Goal: Task Accomplishment & Management: Use online tool/utility

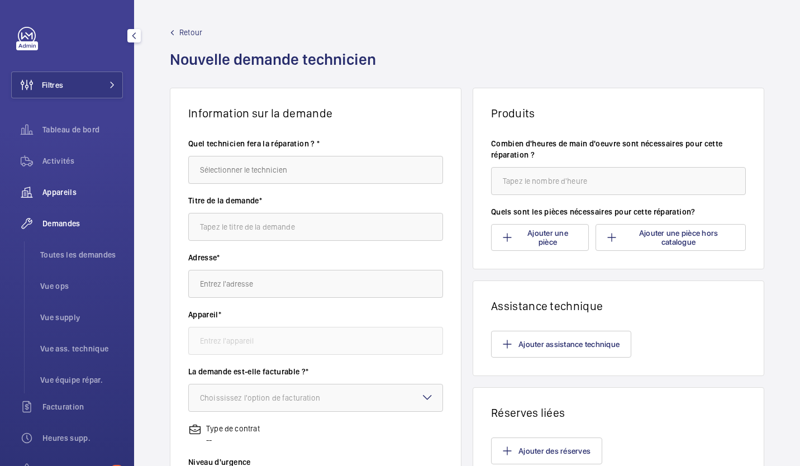
click at [69, 191] on span "Appareils" at bounding box center [82, 191] width 80 height 11
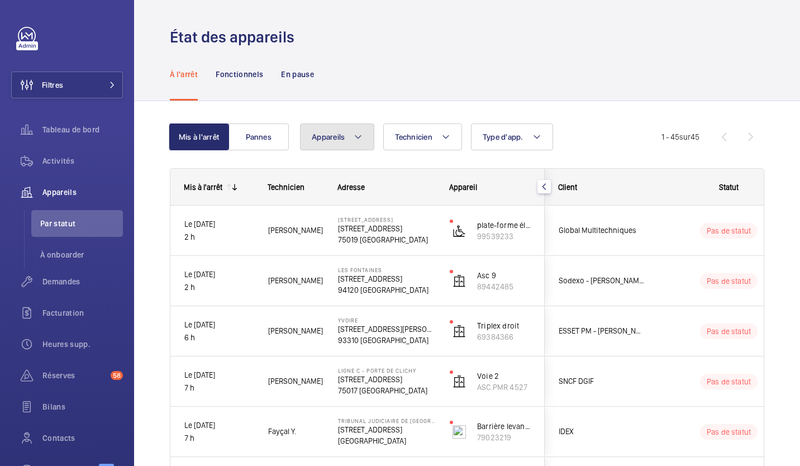
click at [340, 138] on span "Appareils" at bounding box center [328, 136] width 33 height 9
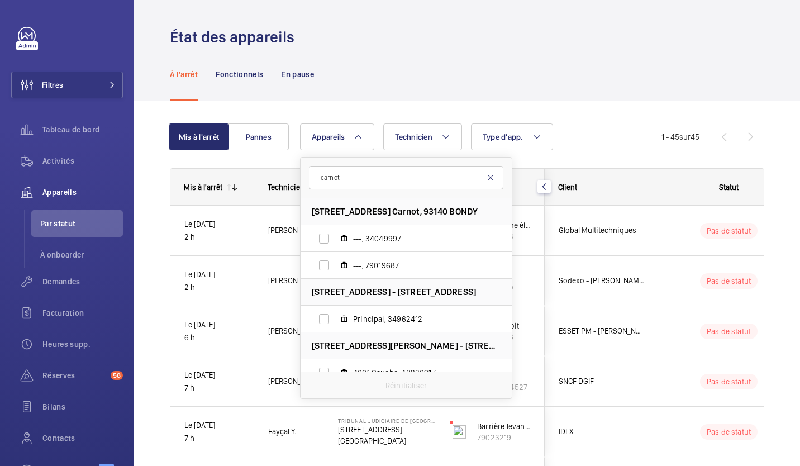
type input "carnot"
click at [491, 178] on mat-icon at bounding box center [490, 177] width 9 height 9
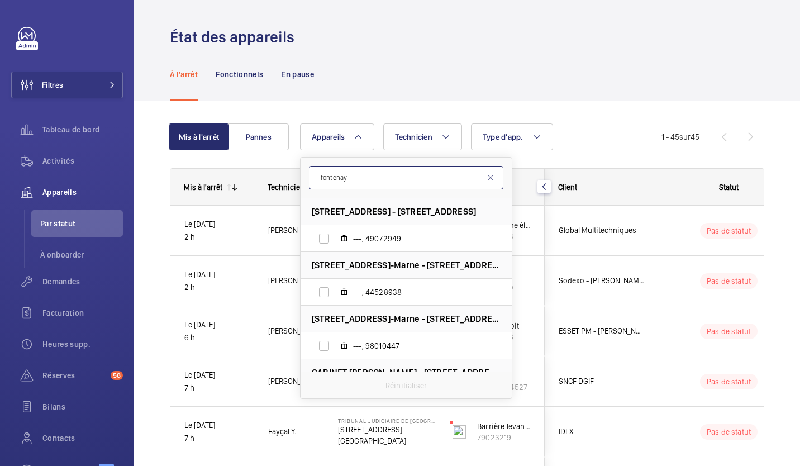
click at [333, 176] on input "fontenay" at bounding box center [406, 177] width 194 height 23
type input "fontenay"
click at [491, 177] on mat-icon at bounding box center [490, 177] width 9 height 9
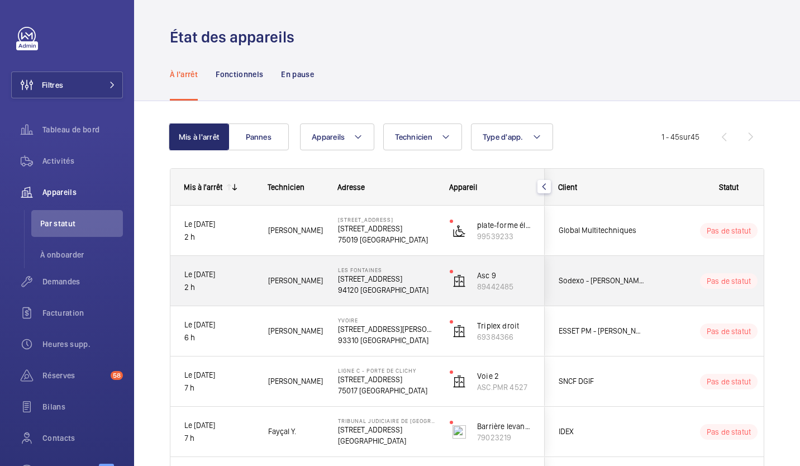
click at [380, 278] on p "[STREET_ADDRESS]" at bounding box center [386, 278] width 97 height 11
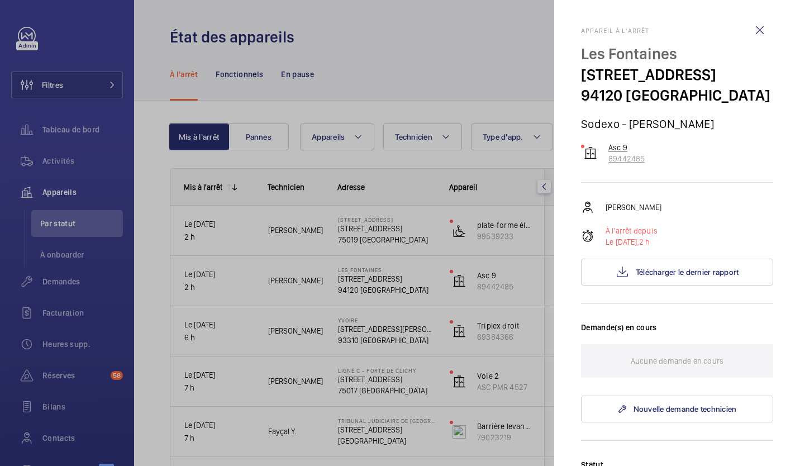
click at [616, 153] on p "Asc 9" at bounding box center [626, 147] width 36 height 11
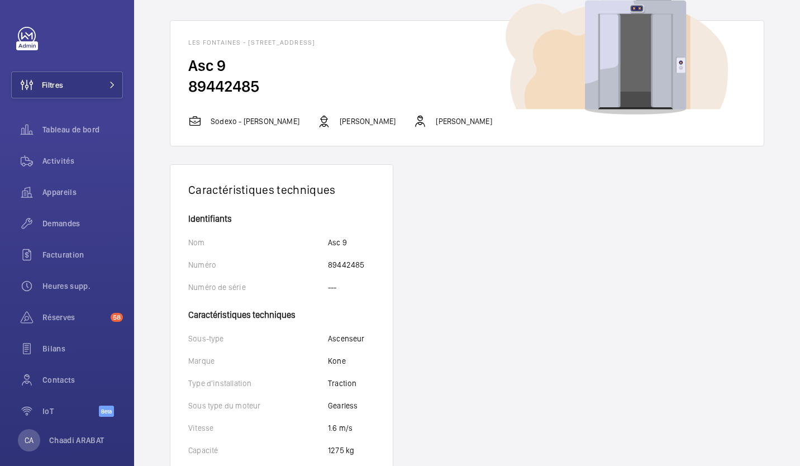
scroll to position [22, 0]
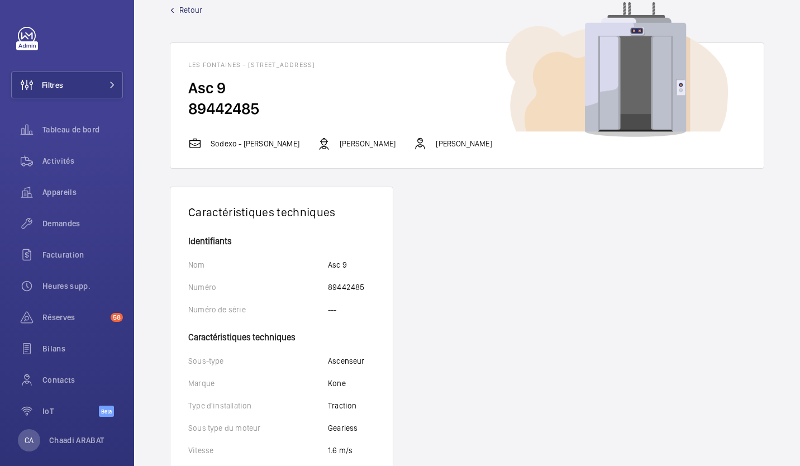
click at [642, 82] on img at bounding box center [616, 69] width 222 height 135
click at [641, 81] on img at bounding box center [616, 69] width 222 height 135
click at [193, 109] on h2 "89442485" at bounding box center [466, 108] width 557 height 21
drag, startPoint x: 193, startPoint y: 109, endPoint x: 246, endPoint y: 113, distance: 52.6
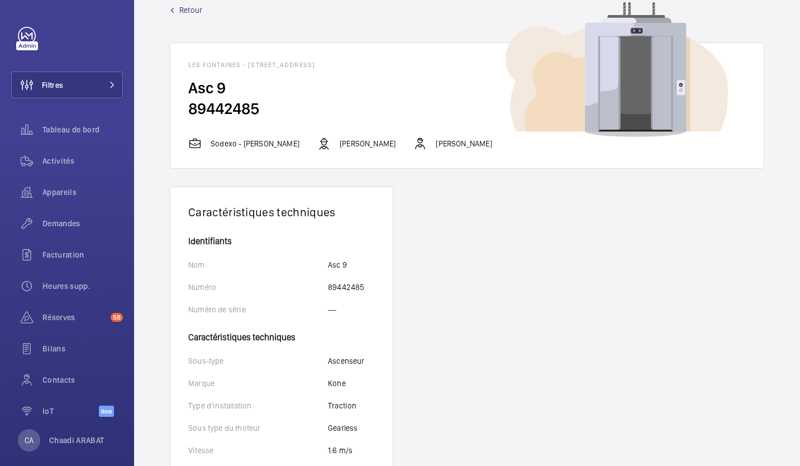
click at [246, 113] on h2 "89442485" at bounding box center [466, 108] width 557 height 21
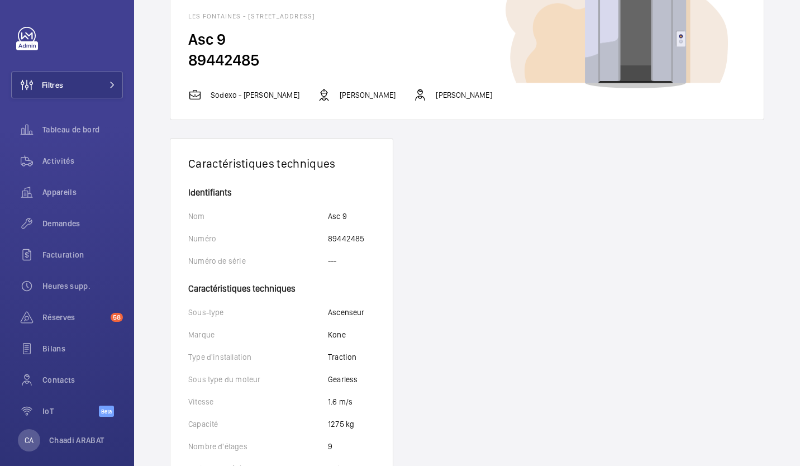
scroll to position [0, 0]
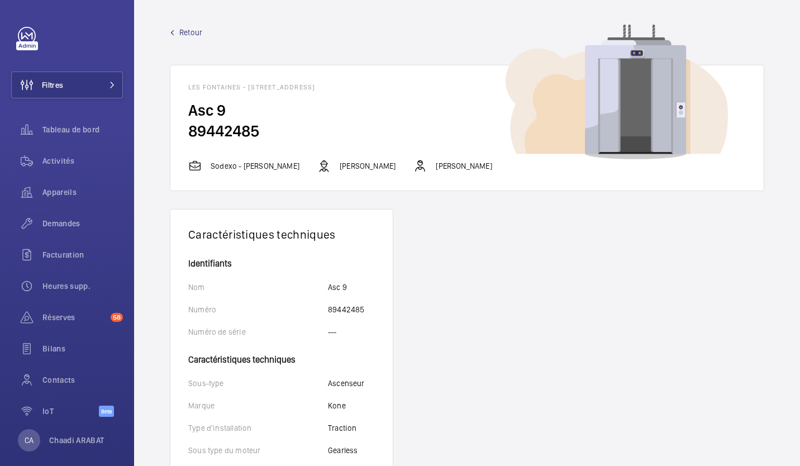
drag, startPoint x: 189, startPoint y: 129, endPoint x: 267, endPoint y: 130, distance: 78.2
click at [267, 130] on h2 "89442485" at bounding box center [466, 131] width 557 height 21
copy h2 "89442485"
click at [334, 309] on p "89442485" at bounding box center [346, 309] width 36 height 11
click at [57, 190] on span "Appareils" at bounding box center [82, 191] width 80 height 11
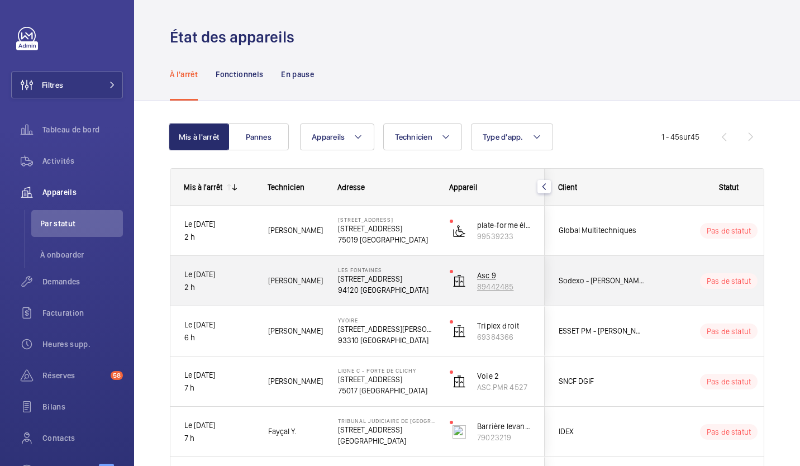
click at [484, 270] on p "Asc 9" at bounding box center [504, 275] width 54 height 11
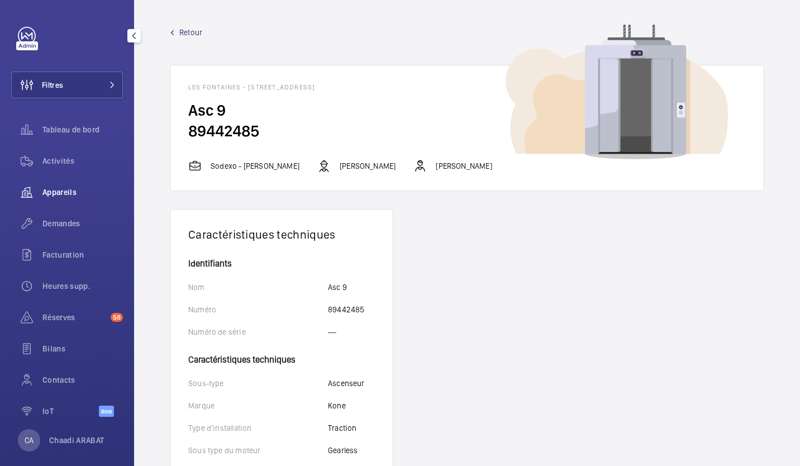
click at [63, 191] on span "Appareils" at bounding box center [82, 191] width 80 height 11
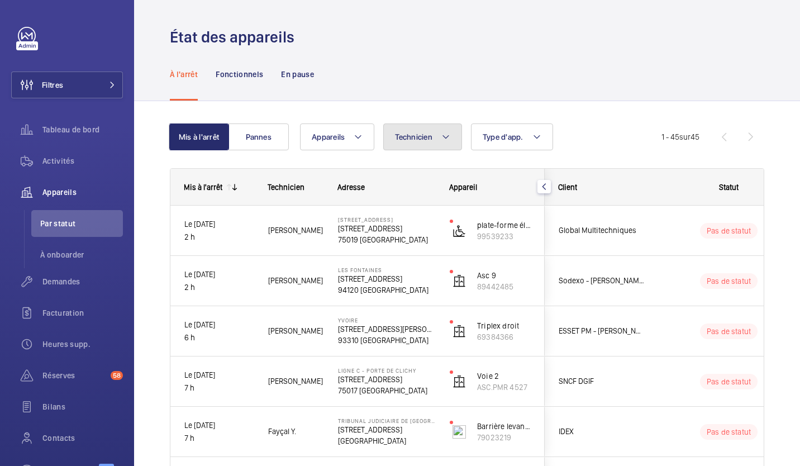
click at [433, 139] on button "Technicien" at bounding box center [422, 136] width 79 height 27
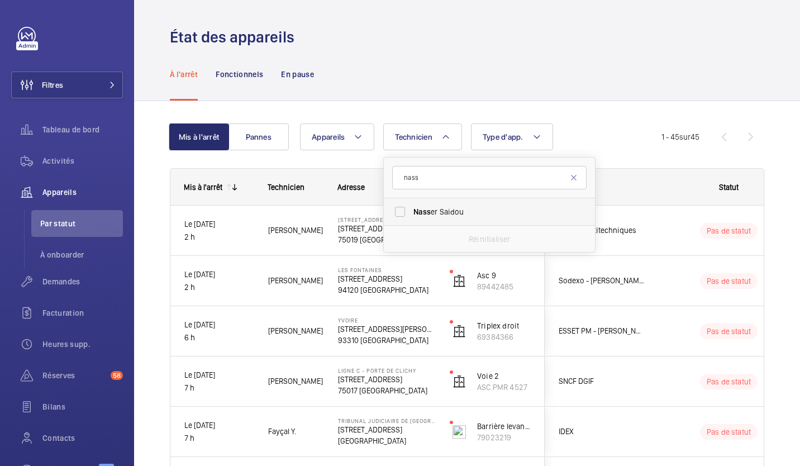
type input "nass"
click at [429, 215] on span "Nass" at bounding box center [421, 211] width 17 height 9
click at [411, 215] on input "Nass er Saidou" at bounding box center [400, 211] width 22 height 22
checkbox input "true"
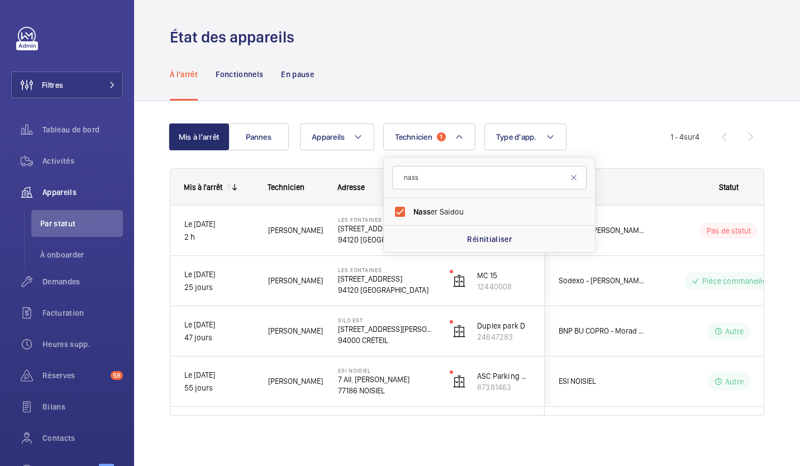
click at [777, 133] on div "Mis à l'arrêt Pannes Appareils Technicien 1 nass Nass er Saidou Réinitialiser T…" at bounding box center [467, 285] width 666 height 368
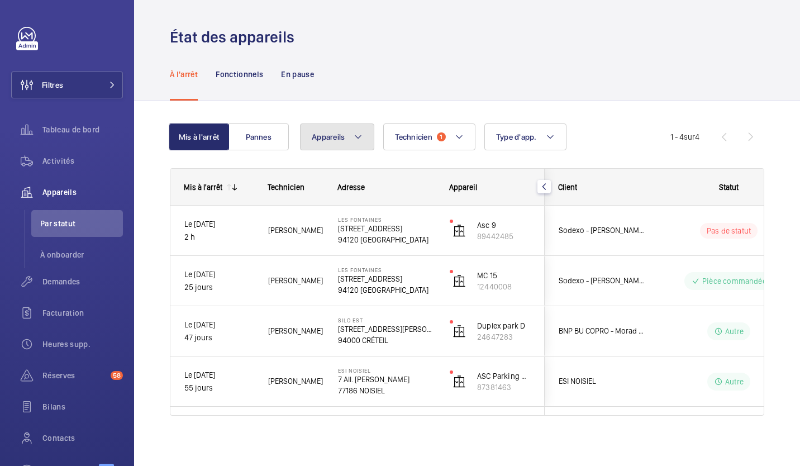
click at [356, 131] on mat-icon at bounding box center [357, 136] width 9 height 13
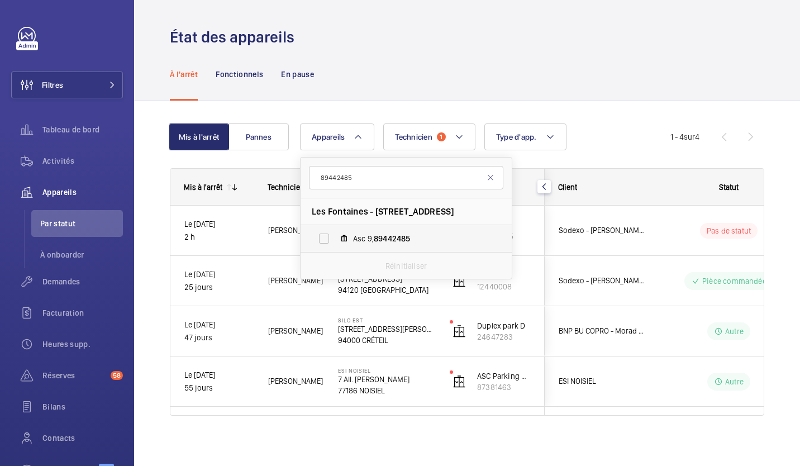
type input "89442485"
click at [408, 231] on label "Asc 9, 89442485" at bounding box center [396, 238] width 193 height 27
click at [335, 231] on input "Asc 9, 89442485" at bounding box center [324, 238] width 22 height 22
checkbox input "true"
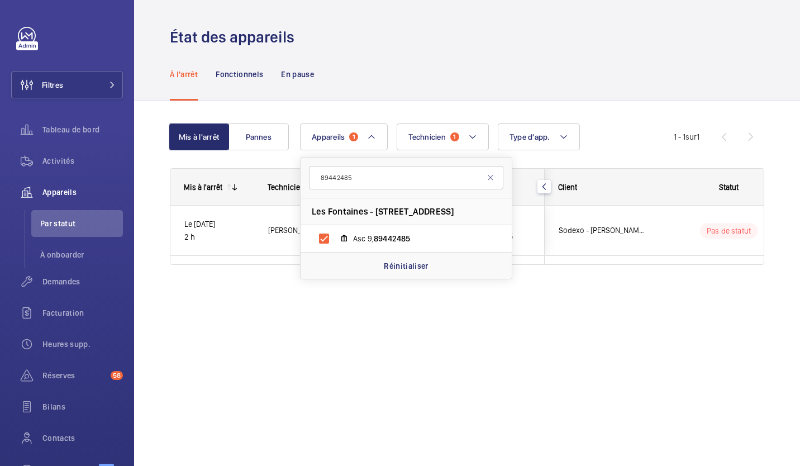
click at [786, 139] on div "Mis à l'arrêt Pannes Appareils 1 89442485 Les Fontaines - 205 Rue Carnot 203, 9…" at bounding box center [467, 209] width 666 height 217
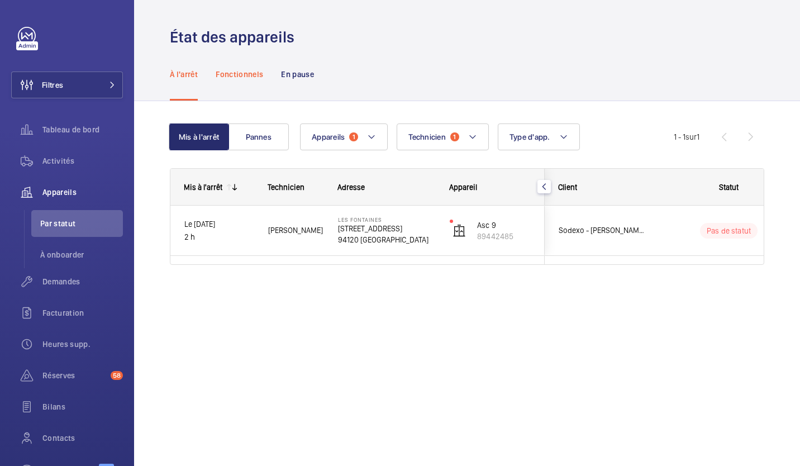
click at [242, 77] on p "Fonctionnels" at bounding box center [239, 74] width 47 height 11
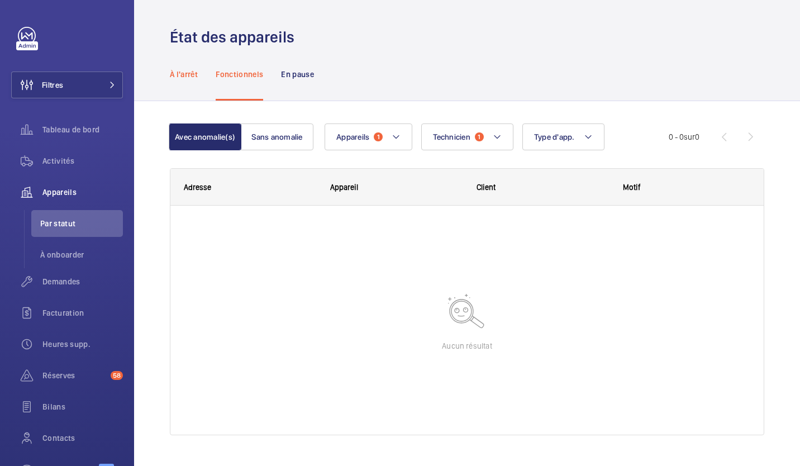
click at [183, 69] on p "À l'arrêt" at bounding box center [184, 74] width 28 height 11
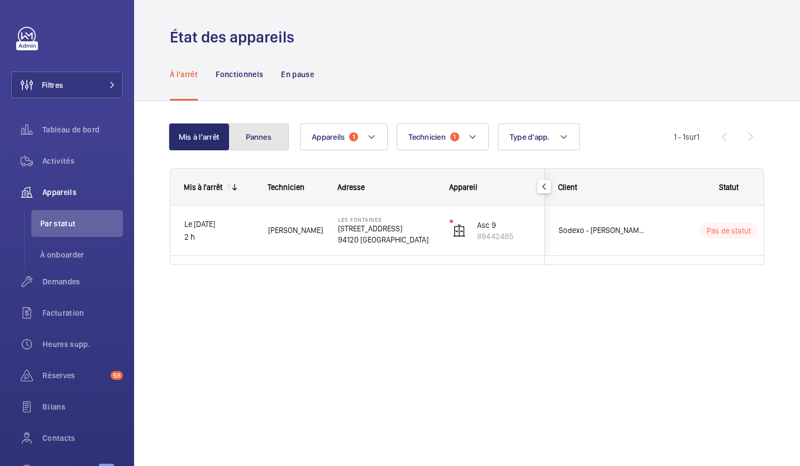
click at [265, 143] on button "Pannes" at bounding box center [258, 136] width 60 height 27
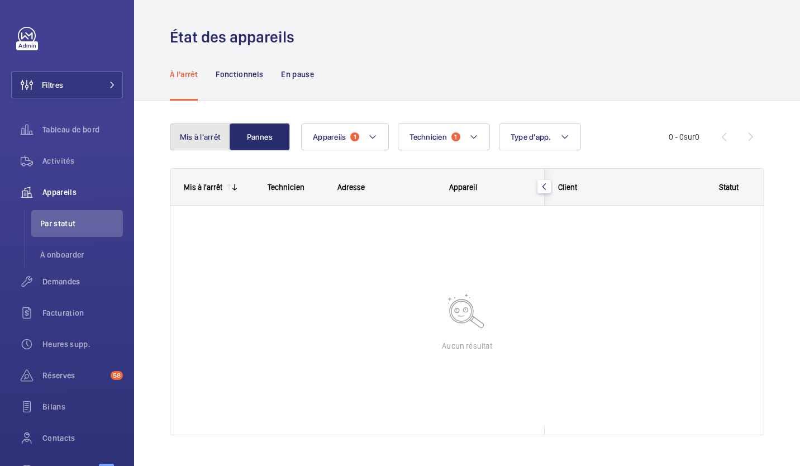
click at [210, 136] on button "Mis à l'arrêt" at bounding box center [200, 136] width 60 height 27
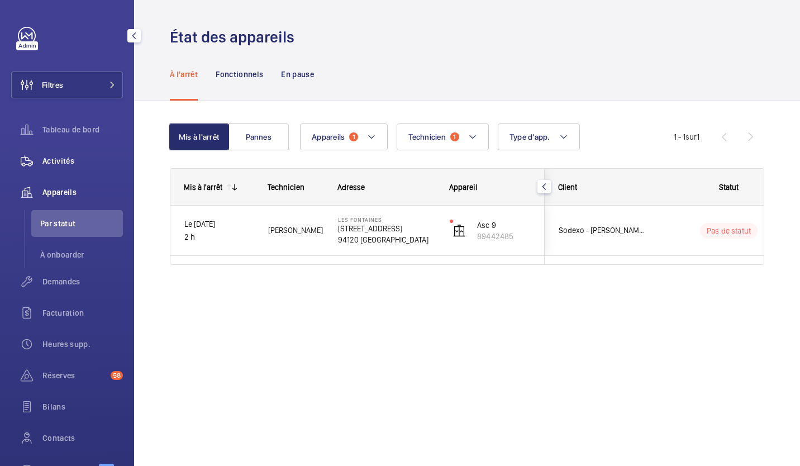
click at [64, 157] on span "Activités" at bounding box center [82, 160] width 80 height 11
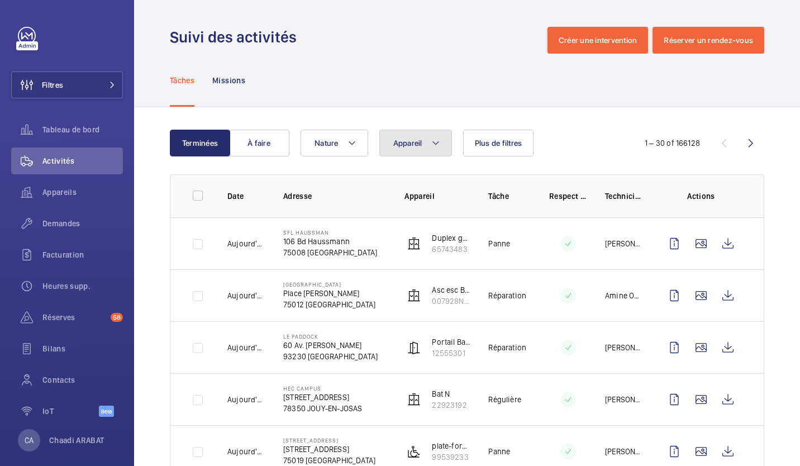
click at [417, 151] on button "Appareil" at bounding box center [415, 143] width 73 height 27
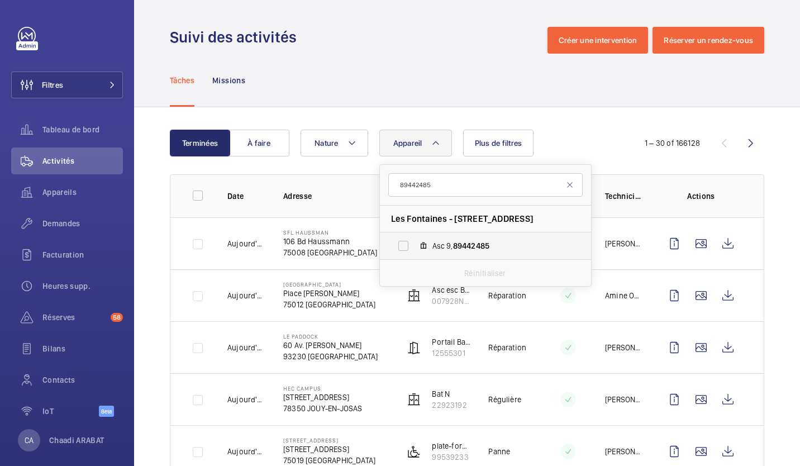
type input "89442485"
click at [462, 237] on label "Asc 9, 89442485" at bounding box center [476, 245] width 193 height 27
click at [414, 237] on input "Asc 9, 89442485" at bounding box center [403, 246] width 22 height 22
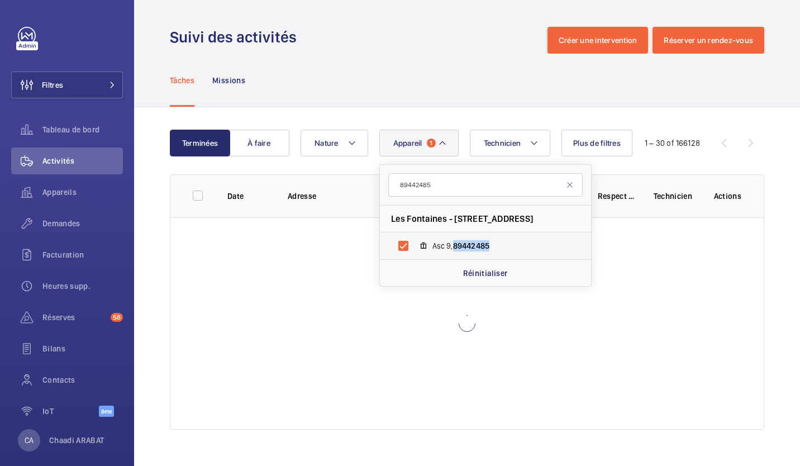
click at [462, 237] on label "Asc 9, 89442485" at bounding box center [476, 245] width 193 height 27
click at [414, 237] on input "Asc 9, 89442485" at bounding box center [403, 246] width 22 height 22
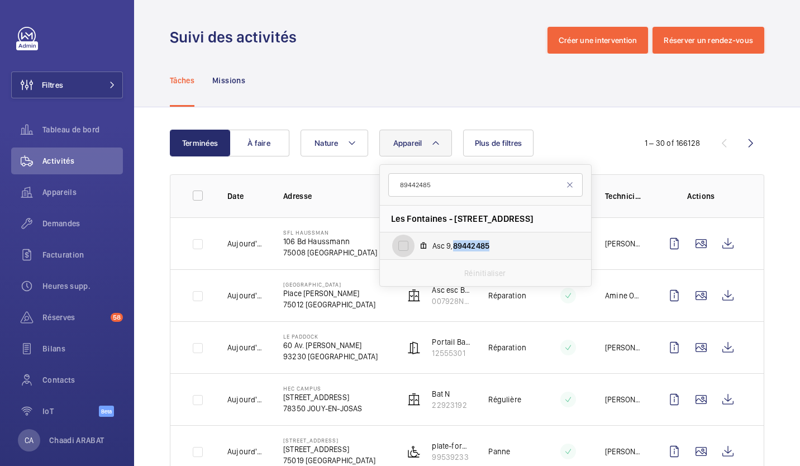
click at [404, 246] on input "Asc 9, 89442485" at bounding box center [403, 246] width 22 height 22
checkbox input "true"
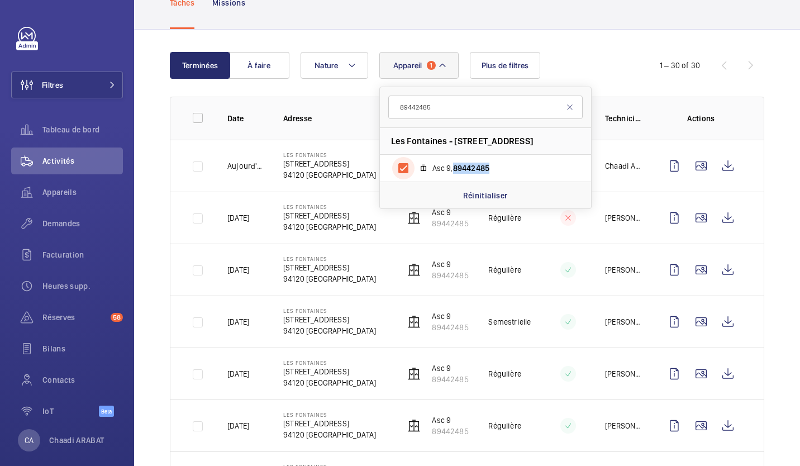
scroll to position [127, 0]
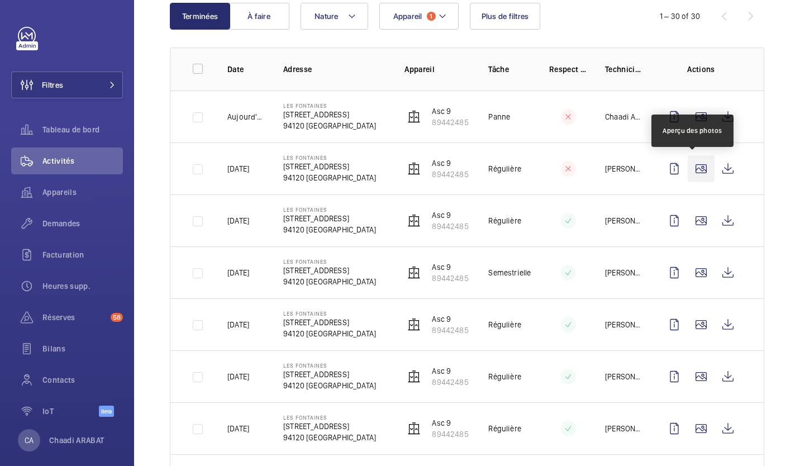
click at [692, 167] on wm-front-icon-button at bounding box center [700, 168] width 27 height 27
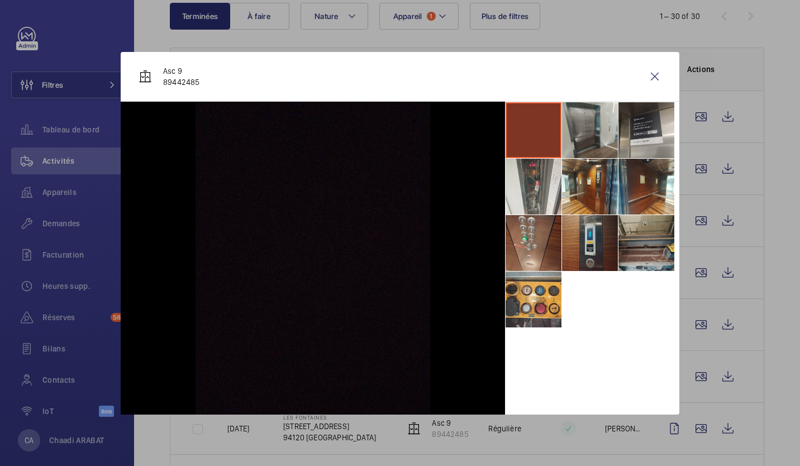
click at [593, 242] on li at bounding box center [590, 243] width 56 height 56
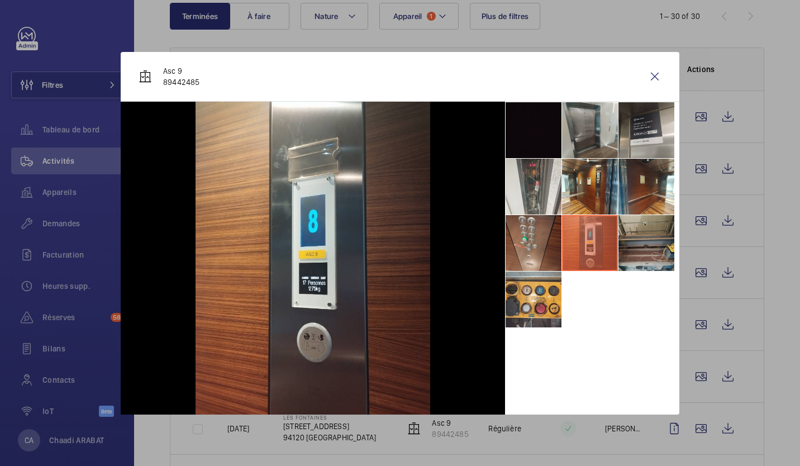
drag, startPoint x: 437, startPoint y: 259, endPoint x: 480, endPoint y: 210, distance: 65.2
click at [480, 210] on div at bounding box center [313, 258] width 384 height 313
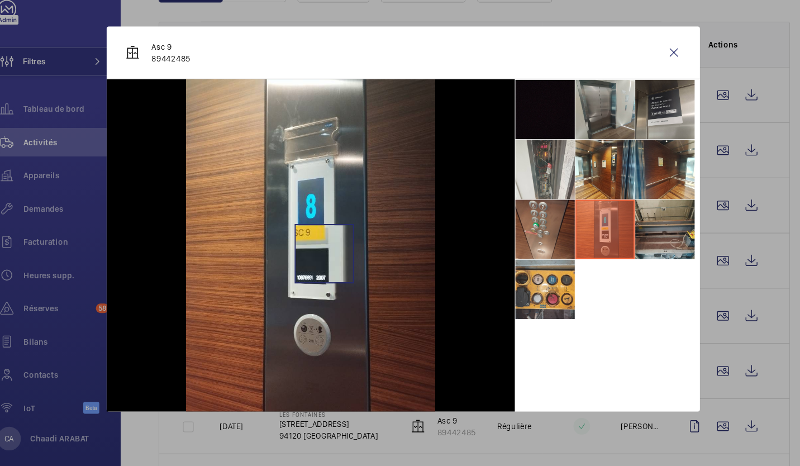
scroll to position [0, 0]
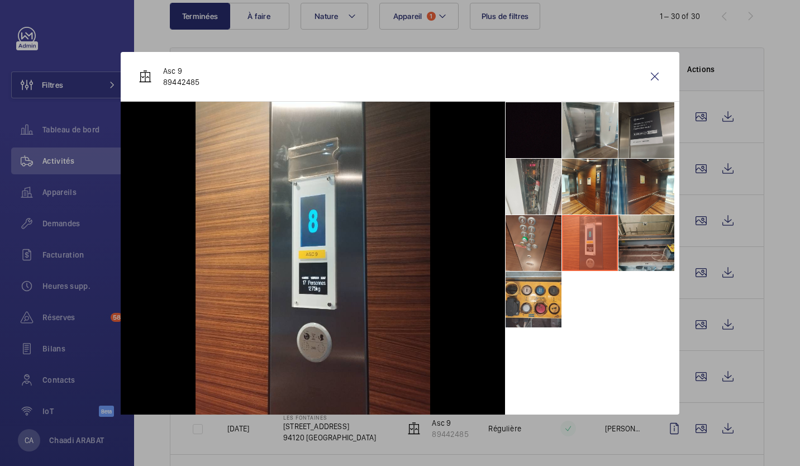
click at [637, 140] on li at bounding box center [646, 130] width 56 height 56
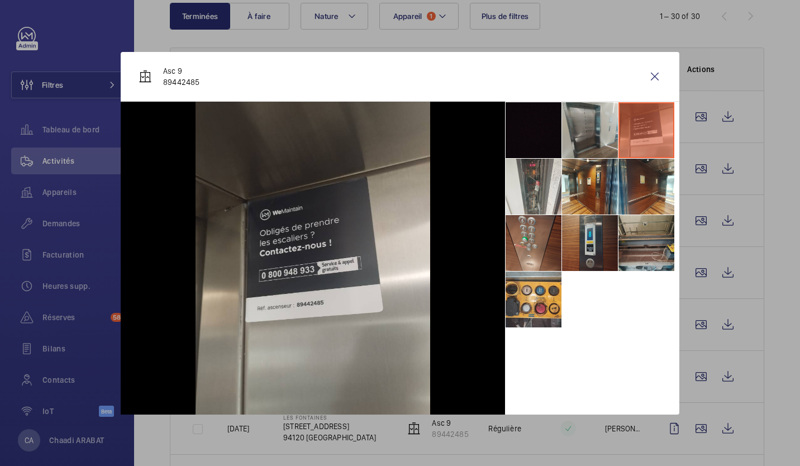
click at [603, 231] on li at bounding box center [590, 243] width 56 height 56
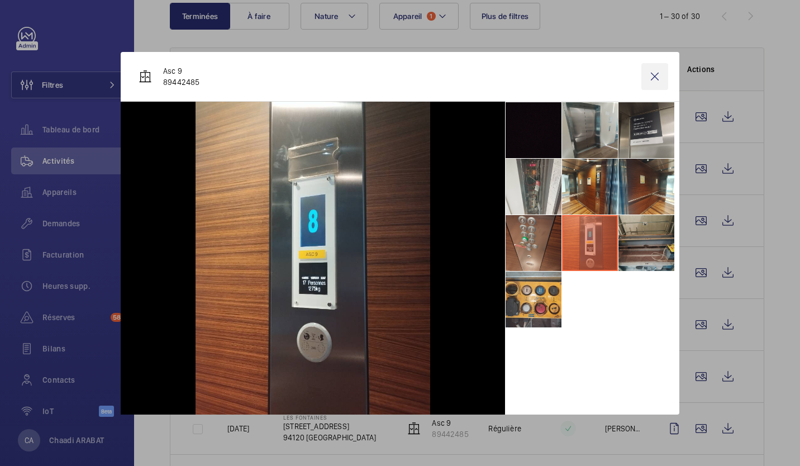
click at [650, 76] on wm-front-icon-button at bounding box center [654, 76] width 27 height 27
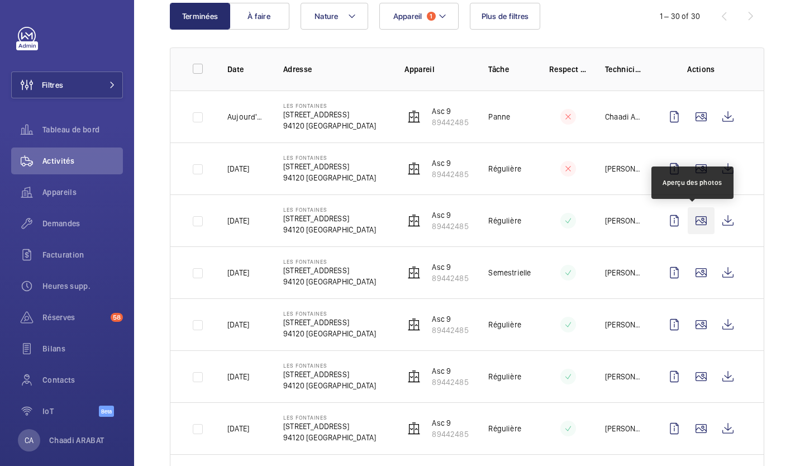
click at [691, 220] on wm-front-icon-button at bounding box center [700, 220] width 27 height 27
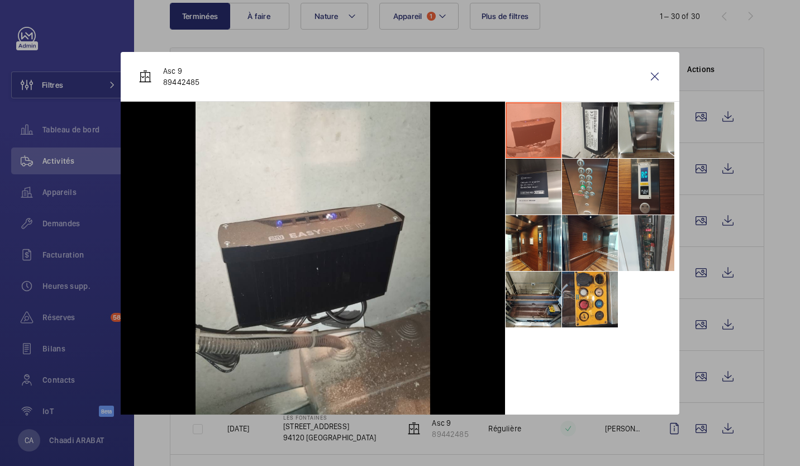
click at [643, 187] on li at bounding box center [646, 187] width 56 height 56
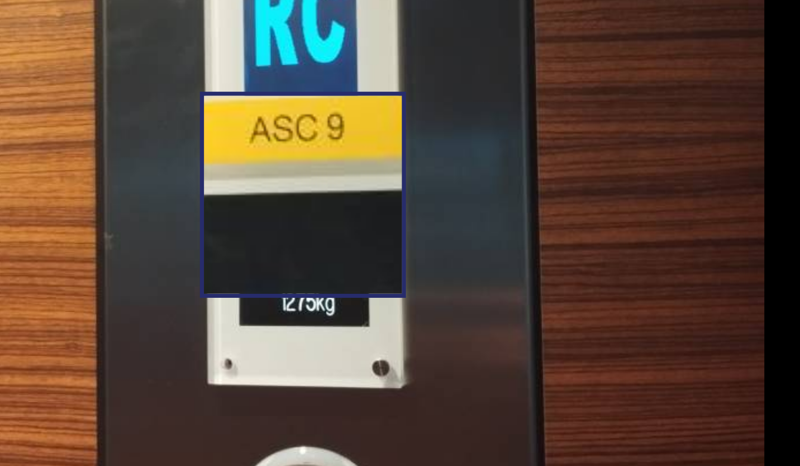
click at [305, 256] on img at bounding box center [312, 258] width 235 height 313
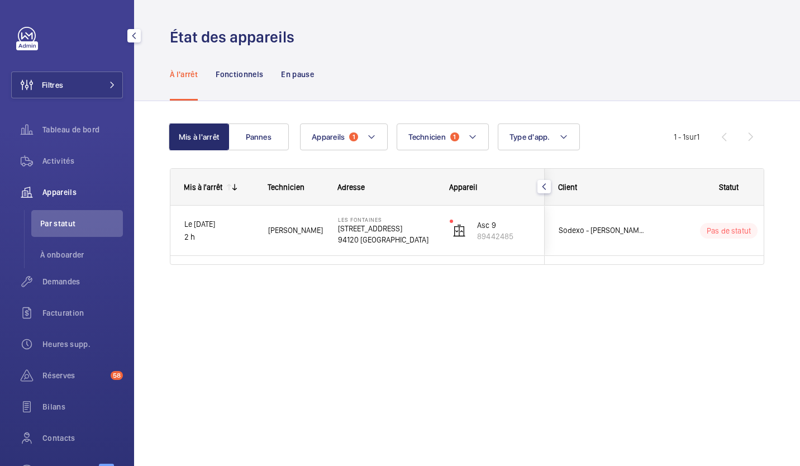
scroll to position [70, 0]
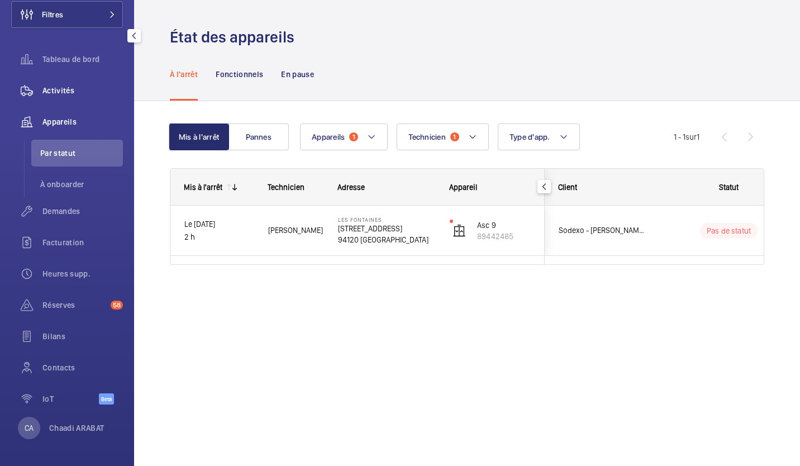
click at [64, 90] on span "Activités" at bounding box center [82, 90] width 80 height 11
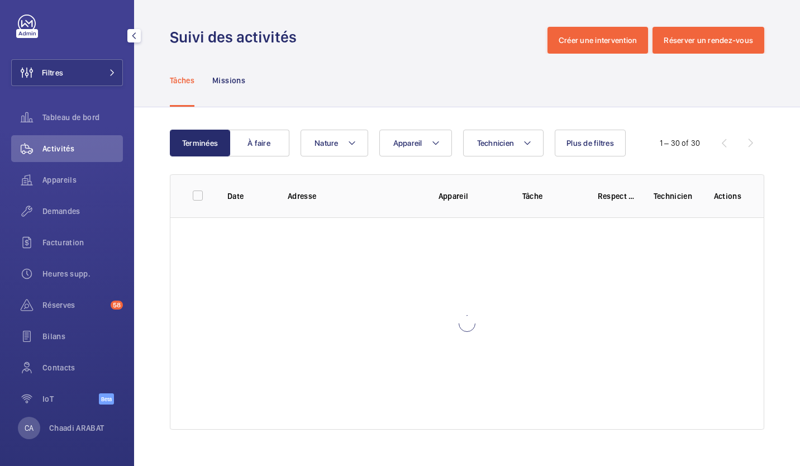
scroll to position [12, 0]
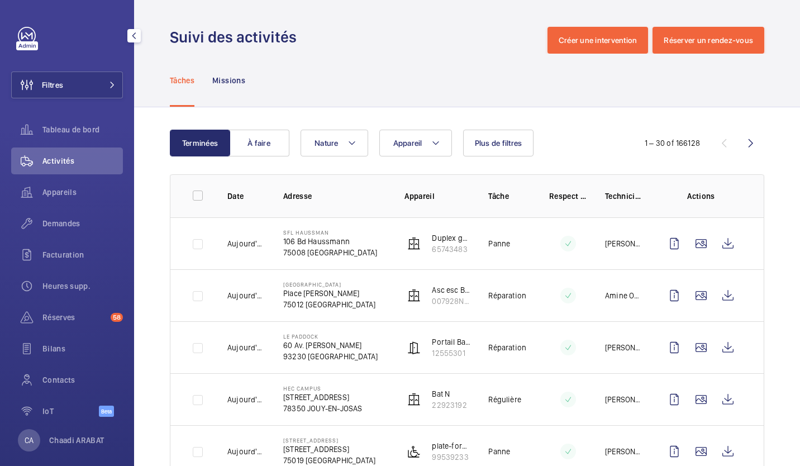
scroll to position [12, 0]
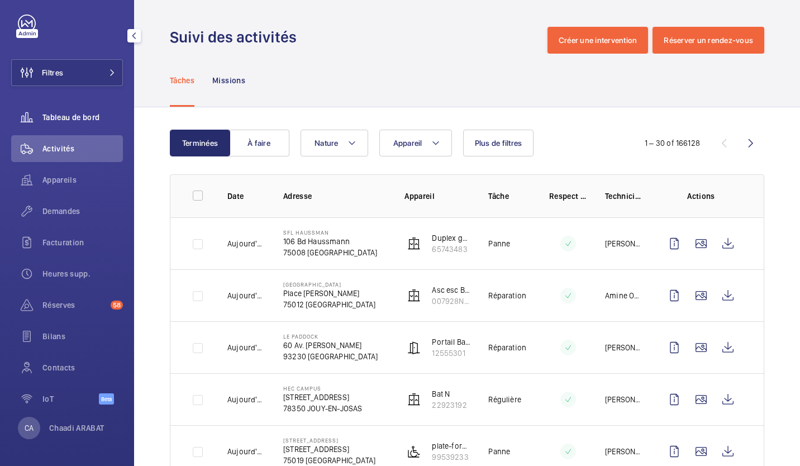
click at [77, 120] on span "Tableau de bord" at bounding box center [82, 117] width 80 height 11
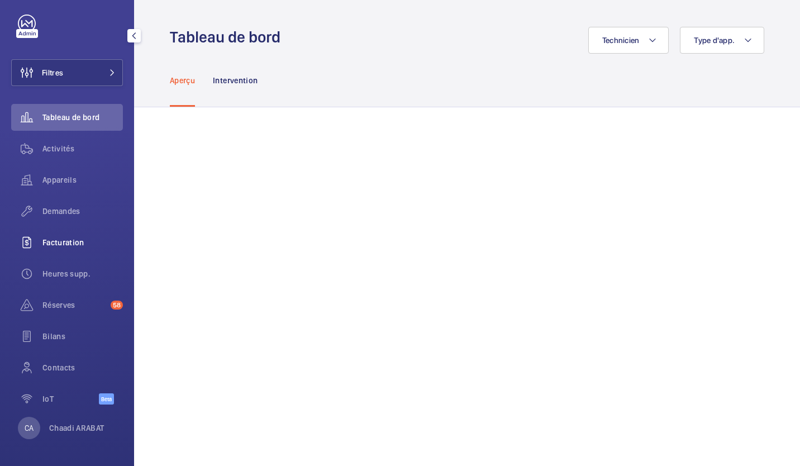
click at [77, 245] on span "Facturation" at bounding box center [82, 242] width 80 height 11
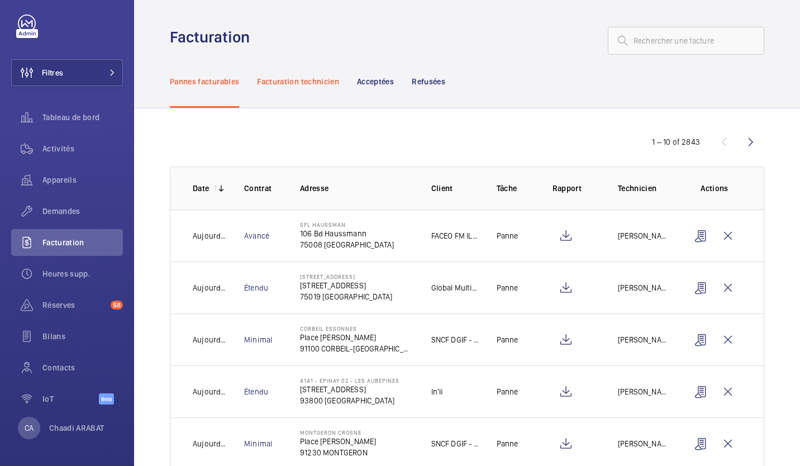
click at [313, 82] on p "Facturation technicien" at bounding box center [298, 81] width 82 height 11
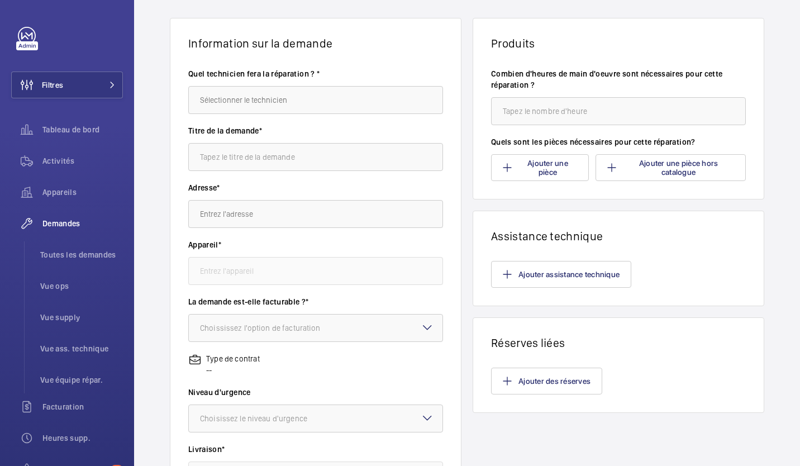
scroll to position [80, 0]
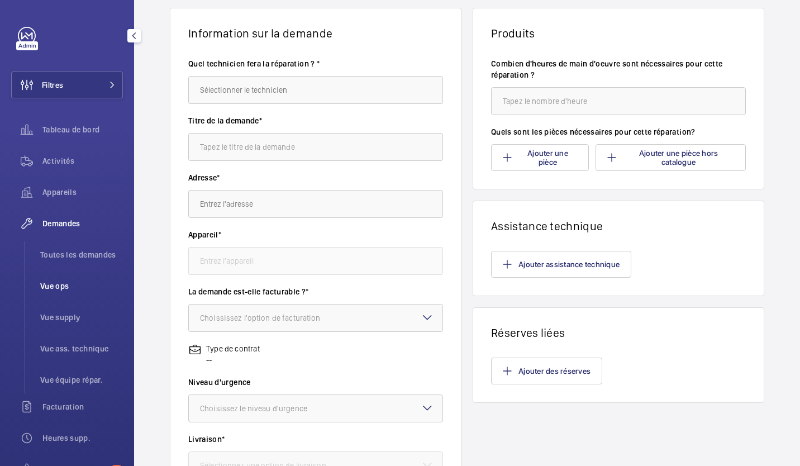
click at [64, 279] on li "Vue ops" at bounding box center [77, 285] width 92 height 27
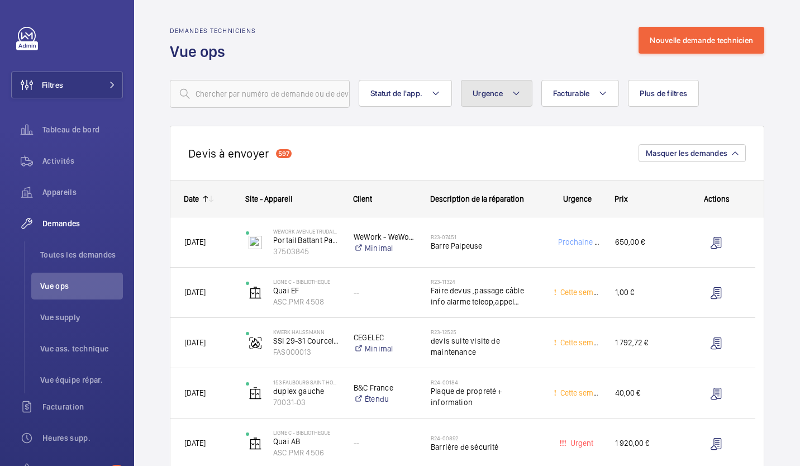
click at [488, 98] on button "Urgence" at bounding box center [496, 93] width 71 height 27
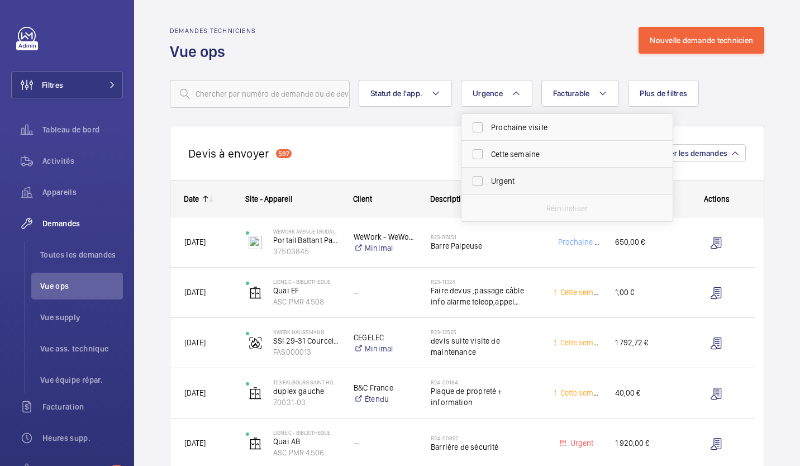
click at [499, 185] on span "Urgent" at bounding box center [568, 180] width 154 height 11
click at [489, 185] on input "Urgent" at bounding box center [477, 181] width 22 height 22
checkbox input "true"
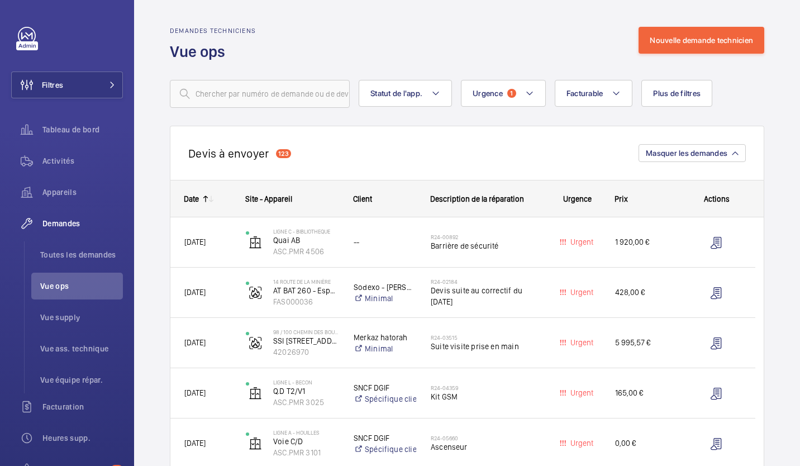
click at [200, 198] on div at bounding box center [207, 198] width 17 height 9
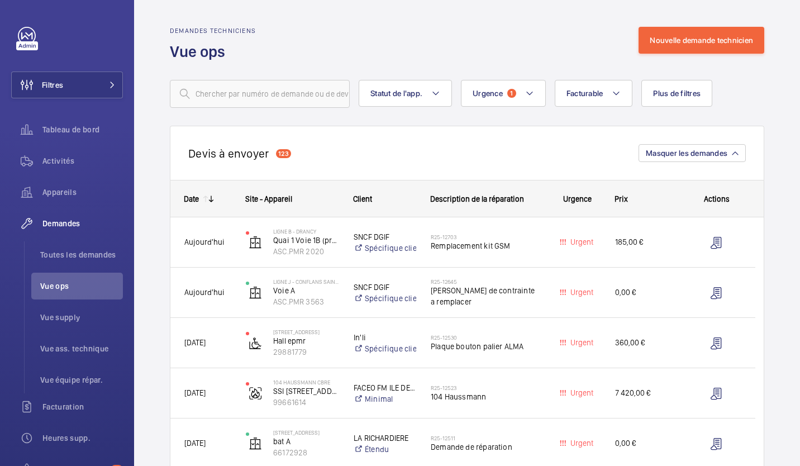
scroll to position [30, 0]
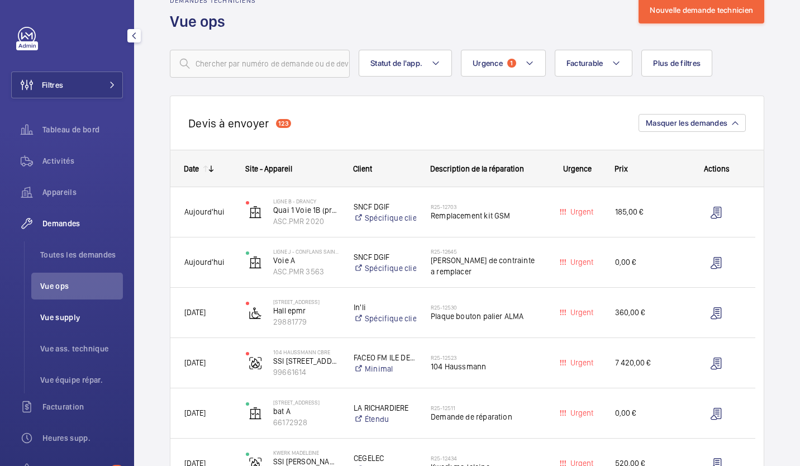
click at [77, 319] on span "Vue supply" at bounding box center [81, 317] width 83 height 11
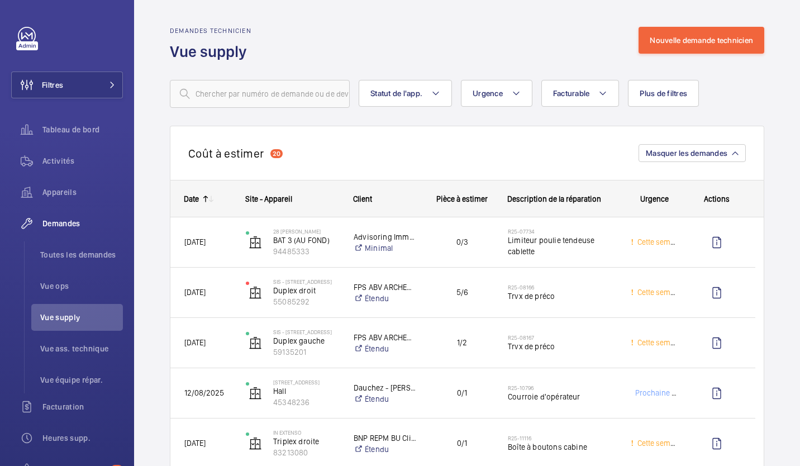
click at [194, 194] on div "Date" at bounding box center [184, 199] width 28 height 36
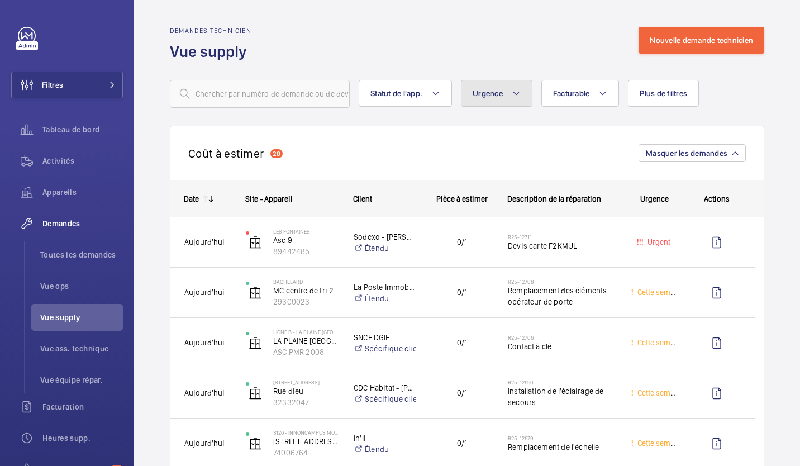
click at [516, 97] on mat-icon at bounding box center [515, 93] width 9 height 13
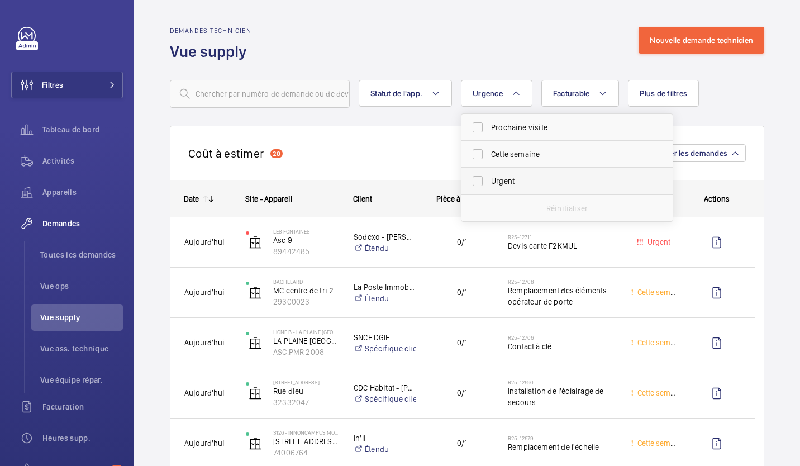
click at [514, 180] on span "Urgent" at bounding box center [568, 180] width 154 height 11
click at [489, 180] on input "Urgent" at bounding box center [477, 181] width 22 height 22
checkbox input "true"
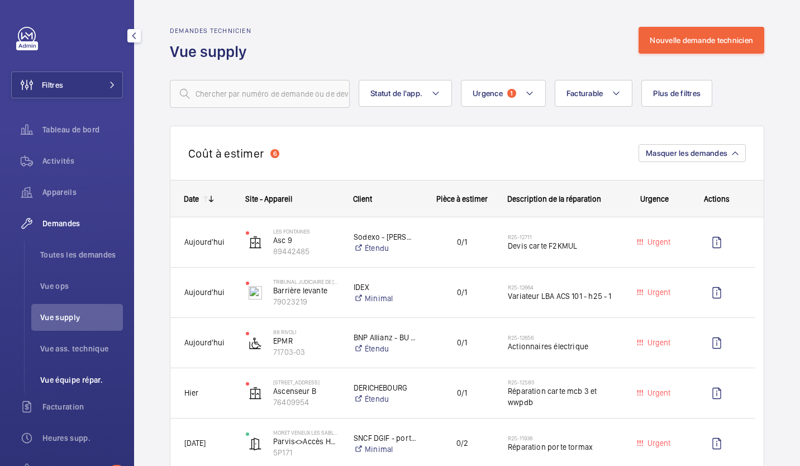
click at [77, 374] on span "Vue équipe répar." at bounding box center [81, 379] width 83 height 11
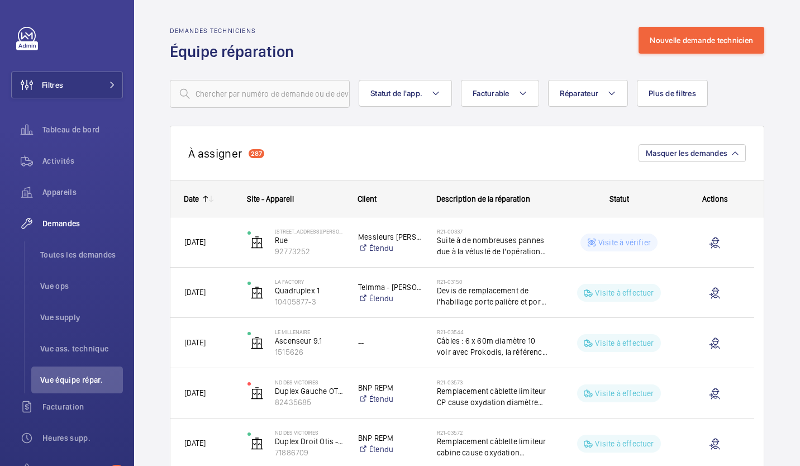
click at [206, 192] on wm-front-sortable-header-cell "Date" at bounding box center [201, 199] width 63 height 36
click at [190, 197] on div "Date" at bounding box center [191, 198] width 15 height 9
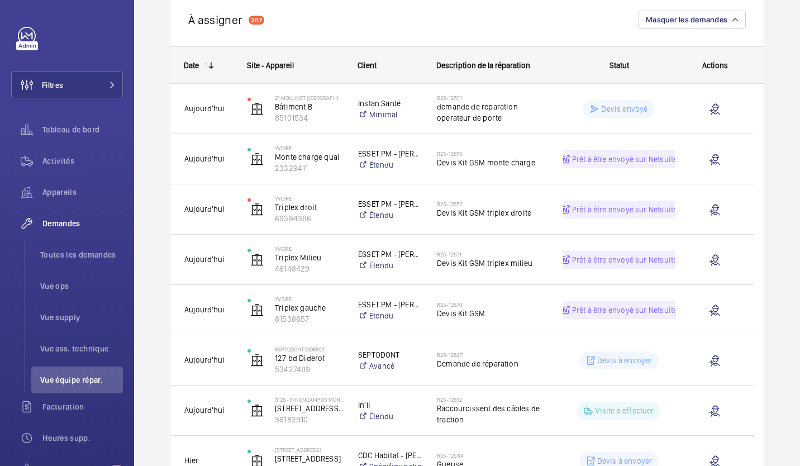
scroll to position [134, 0]
click at [63, 407] on span "Facturation" at bounding box center [82, 406] width 80 height 11
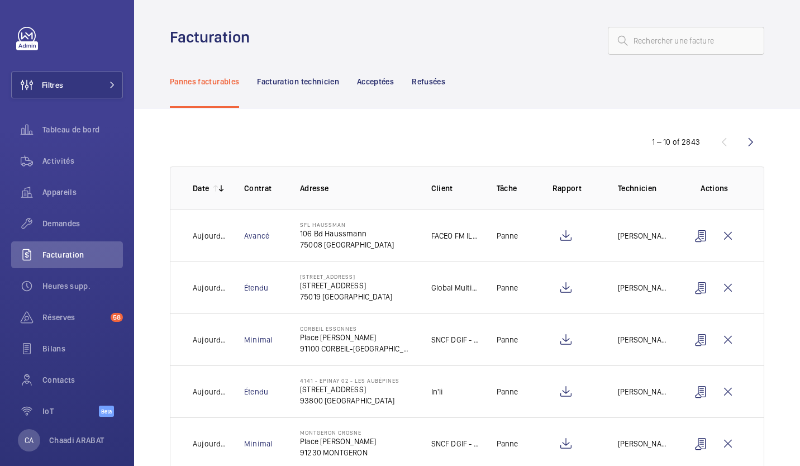
click at [196, 184] on p "Date" at bounding box center [201, 188] width 16 height 11
click at [196, 185] on p "Date" at bounding box center [201, 188] width 16 height 11
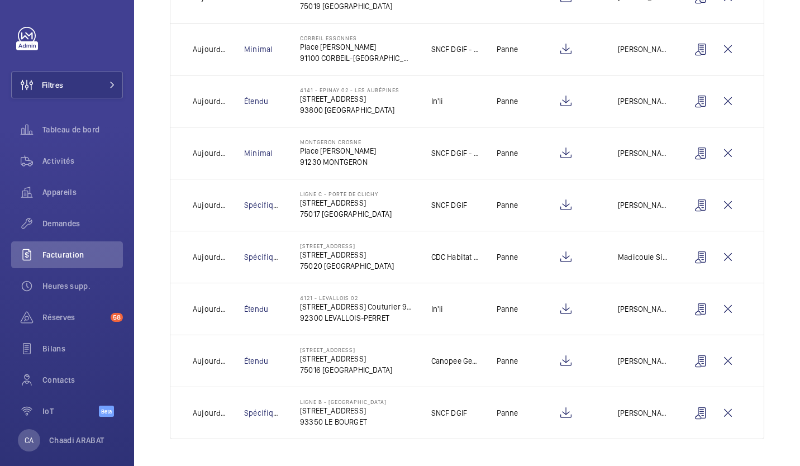
scroll to position [229, 0]
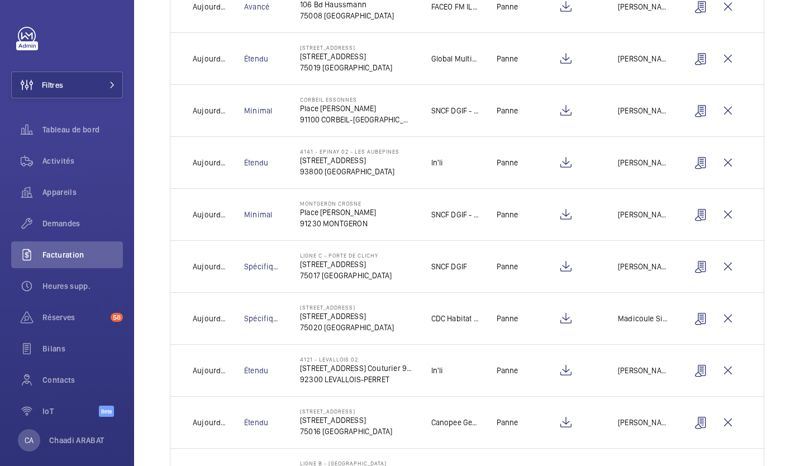
drag, startPoint x: 790, startPoint y: 209, endPoint x: 791, endPoint y: 198, distance: 11.8
click at [791, 198] on div "Facturation Pannes facturables Facturation technicien Acceptées Refusées 1 – 10…" at bounding box center [467, 233] width 666 height 466
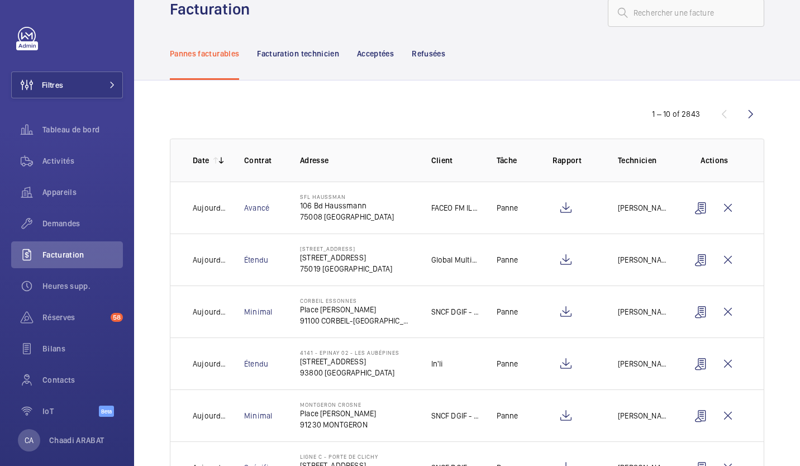
scroll to position [6, 0]
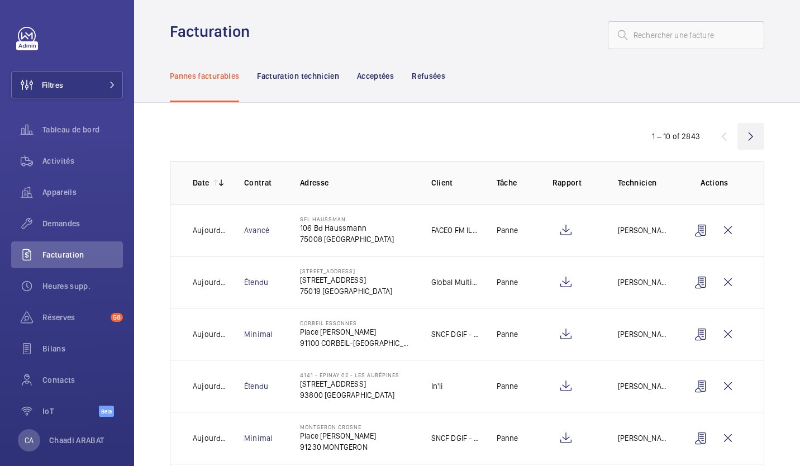
click at [749, 139] on wm-front-icon-button at bounding box center [750, 136] width 27 height 27
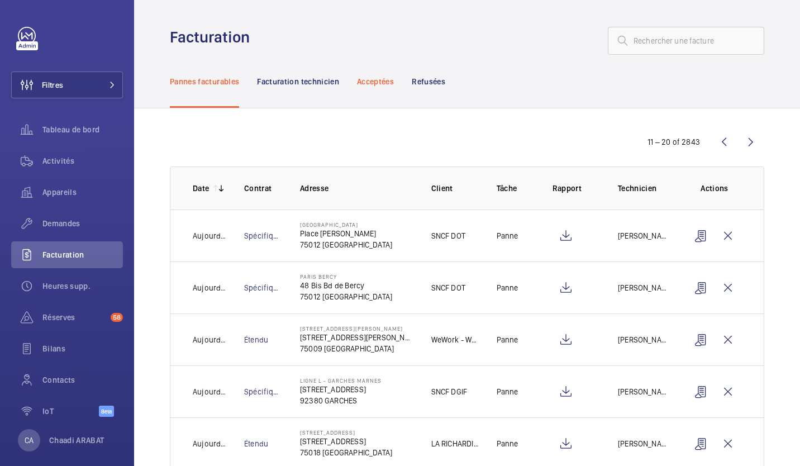
click at [368, 84] on p "Acceptées" at bounding box center [375, 81] width 37 height 11
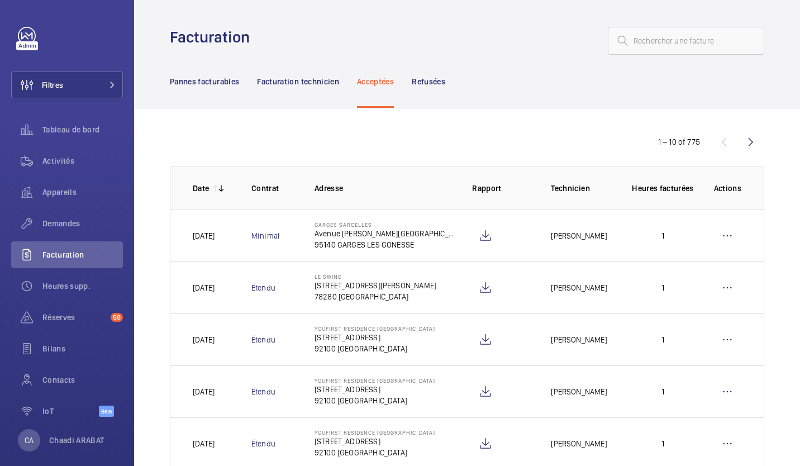
click at [201, 184] on p "Date" at bounding box center [201, 188] width 16 height 11
click at [201, 187] on p "Date" at bounding box center [201, 188] width 16 height 11
click at [287, 82] on p "Facturation technicien" at bounding box center [298, 81] width 82 height 11
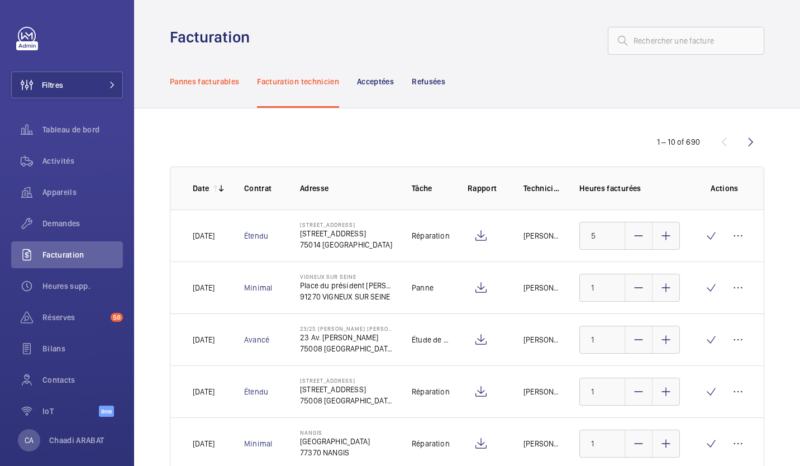
click at [205, 78] on p "Pannes facturables" at bounding box center [204, 81] width 69 height 11
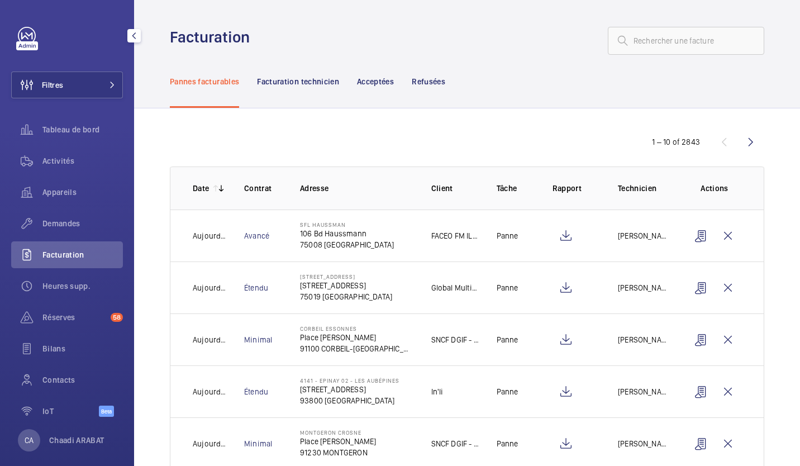
click at [73, 248] on div "Facturation" at bounding box center [67, 254] width 112 height 27
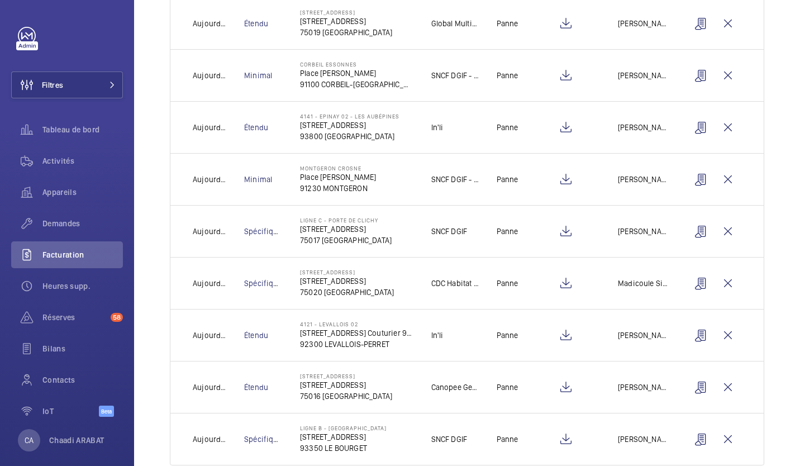
scroll to position [290, 0]
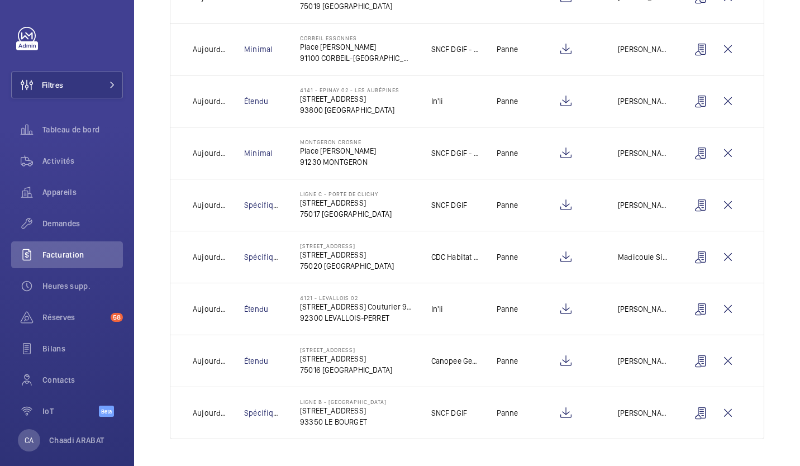
drag, startPoint x: 302, startPoint y: 422, endPoint x: 382, endPoint y: 426, distance: 80.5
click at [382, 426] on p "93350 LE BOURGET" at bounding box center [343, 421] width 87 height 11
drag, startPoint x: 382, startPoint y: 426, endPoint x: 366, endPoint y: 444, distance: 24.1
click at [366, 444] on div "1 – 10 of 2843 Date Contrat Adresse Client Tâche Rapport Technicien Actions [DA…" at bounding box center [467, 142] width 666 height 648
drag, startPoint x: 300, startPoint y: 409, endPoint x: 422, endPoint y: 449, distance: 128.0
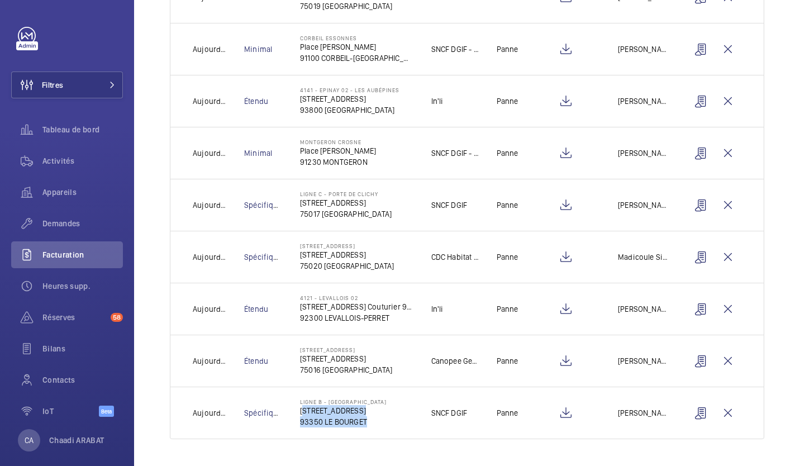
click at [422, 449] on div "1 – 10 of 2843 Date Contrat Adresse Client Tâche Rapport Technicien Actions [DA…" at bounding box center [467, 142] width 666 height 648
drag, startPoint x: 191, startPoint y: 365, endPoint x: 275, endPoint y: 361, distance: 83.8
click at [0, 0] on tr "[DATE] Étendu [STREET_ADDRESS] [STREET_ADDRESS][GEOGRAPHIC_DATA] [PERSON_NAME]" at bounding box center [0, 0] width 0 height 0
drag, startPoint x: 275, startPoint y: 361, endPoint x: 275, endPoint y: 447, distance: 86.0
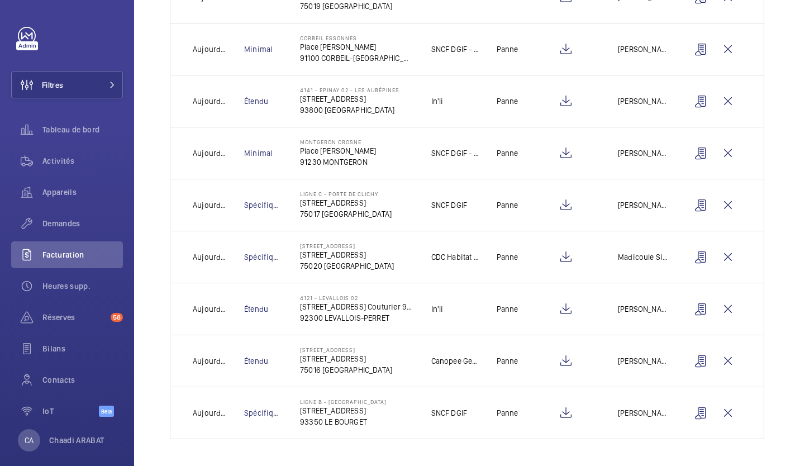
click at [275, 447] on div "1 – 10 of 2843 Date Contrat Adresse Client Tâche Rapport Technicien Actions [DA…" at bounding box center [467, 142] width 666 height 648
click at [69, 250] on span "Facturation" at bounding box center [82, 254] width 80 height 11
click at [71, 218] on span "Demandes" at bounding box center [82, 223] width 80 height 11
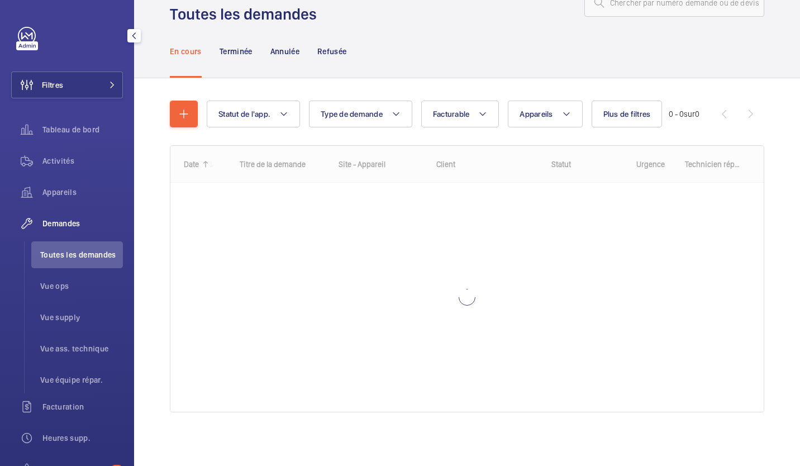
scroll to position [37, 0]
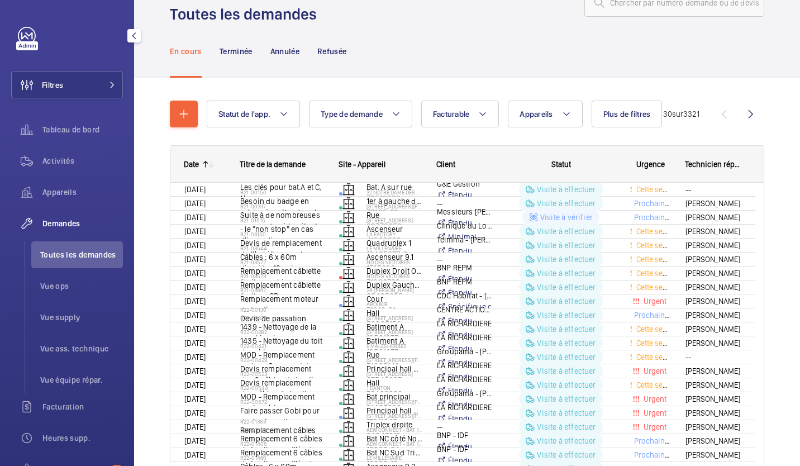
scroll to position [46, 0]
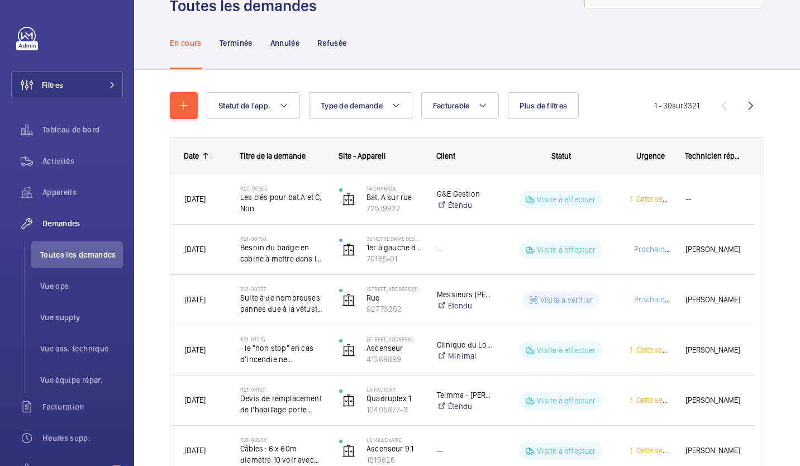
click at [194, 153] on div "Date" at bounding box center [191, 155] width 15 height 9
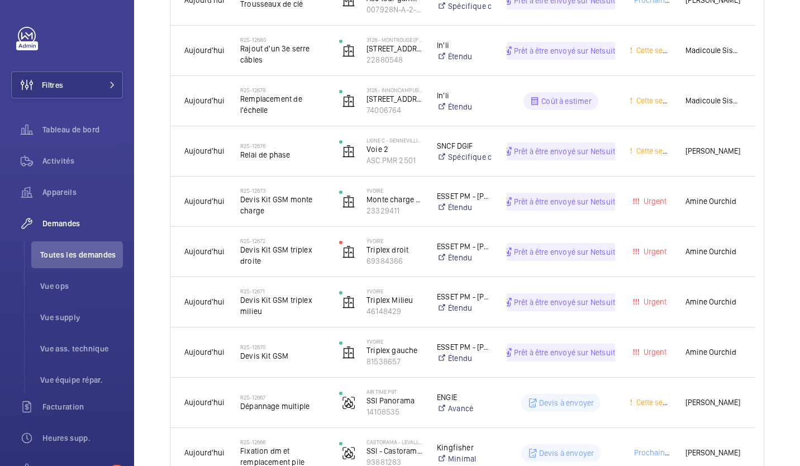
scroll to position [693, 0]
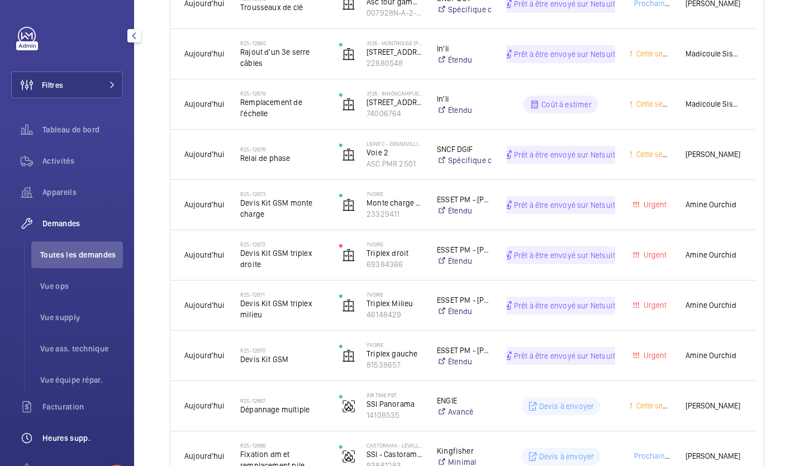
click at [66, 434] on span "Heures supp." at bounding box center [82, 437] width 80 height 11
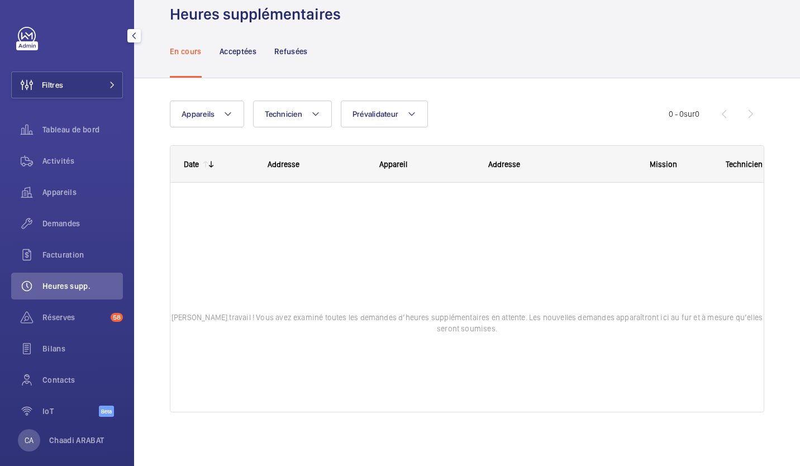
scroll to position [23, 0]
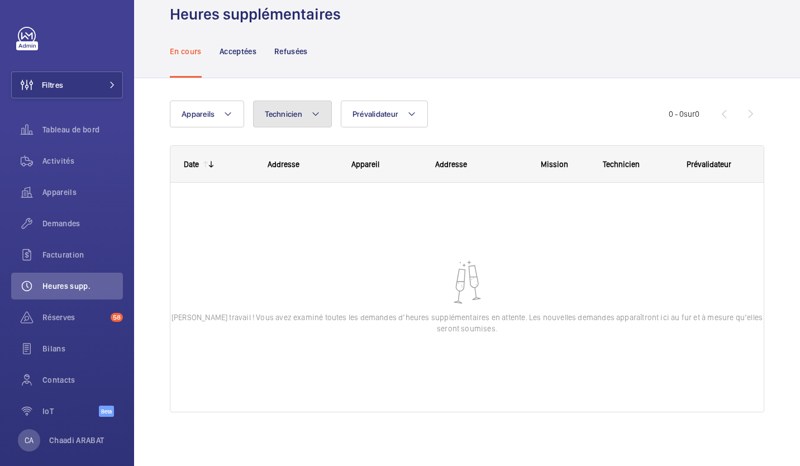
click at [284, 116] on span "Technicien" at bounding box center [283, 113] width 37 height 9
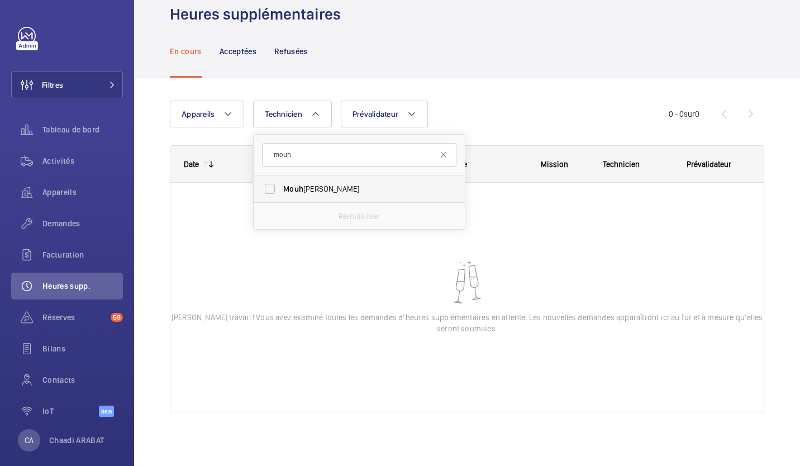
type input "mouh"
click at [288, 184] on span "Mouh" at bounding box center [293, 188] width 20 height 9
click at [281, 184] on input "Mouh [PERSON_NAME]" at bounding box center [270, 189] width 22 height 22
checkbox input "true"
click at [157, 215] on div "Appareils Technicien 1 mouh Mouh [PERSON_NAME] Réinitialiser Prévalidateur Plus…" at bounding box center [467, 271] width 666 height 387
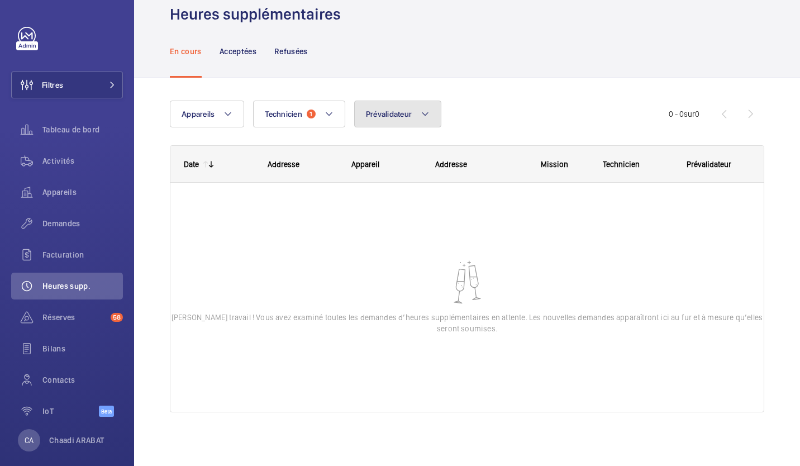
click at [400, 117] on span "Prévalidateur" at bounding box center [389, 113] width 46 height 9
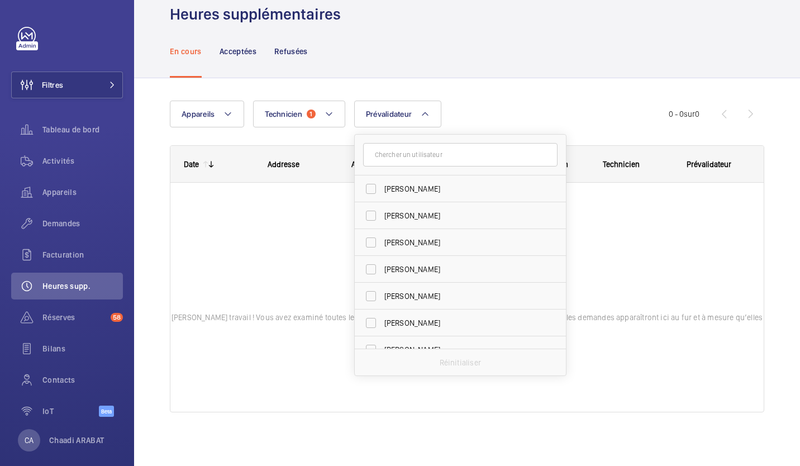
click at [470, 98] on div "Appareils Technicien 1 Prévalidateur [PERSON_NAME] [PERSON_NAME] [PERSON_NAME] …" at bounding box center [467, 261] width 594 height 356
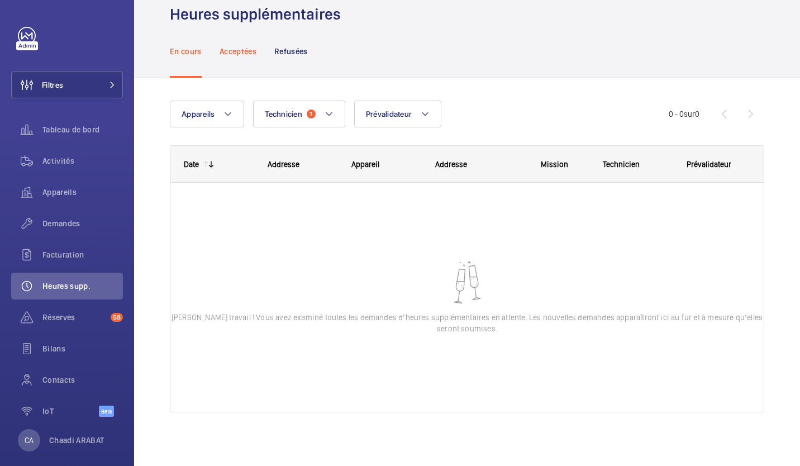
click at [236, 47] on p "Acceptées" at bounding box center [237, 51] width 37 height 11
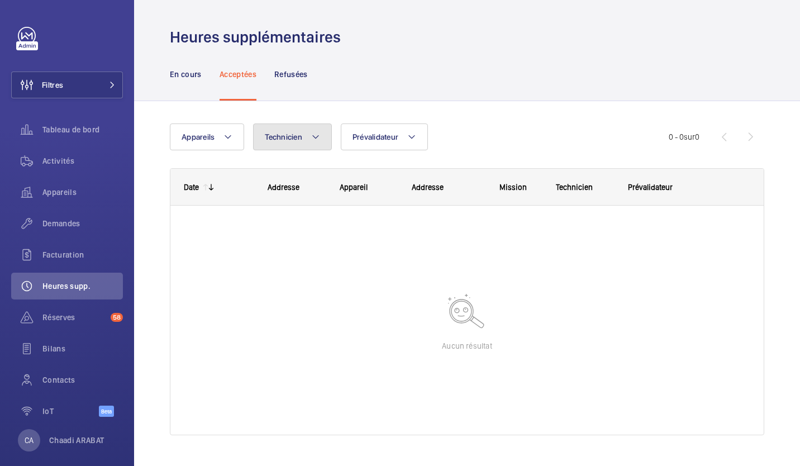
click at [303, 140] on button "Technicien" at bounding box center [292, 136] width 79 height 27
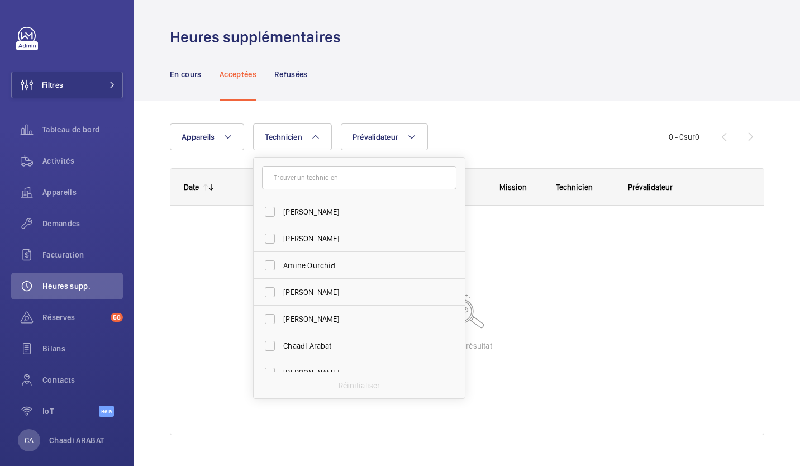
click at [304, 176] on input "text" at bounding box center [359, 177] width 194 height 23
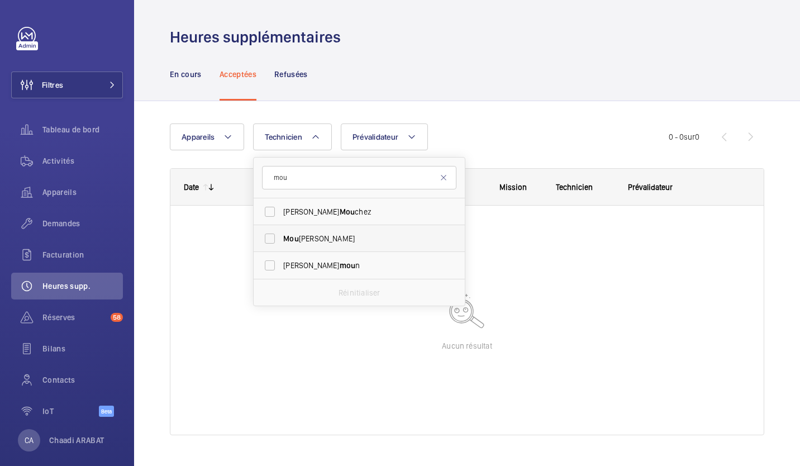
type input "mou"
click at [295, 232] on label "Mou [PERSON_NAME]" at bounding box center [350, 238] width 194 height 27
click at [281, 232] on input "Mou [PERSON_NAME]" at bounding box center [270, 238] width 22 height 22
checkbox input "true"
click at [466, 131] on div "Appareils Technicien 1 mou [PERSON_NAME] chez Mou [PERSON_NAME] Ben Mi mou n Ré…" at bounding box center [419, 136] width 499 height 27
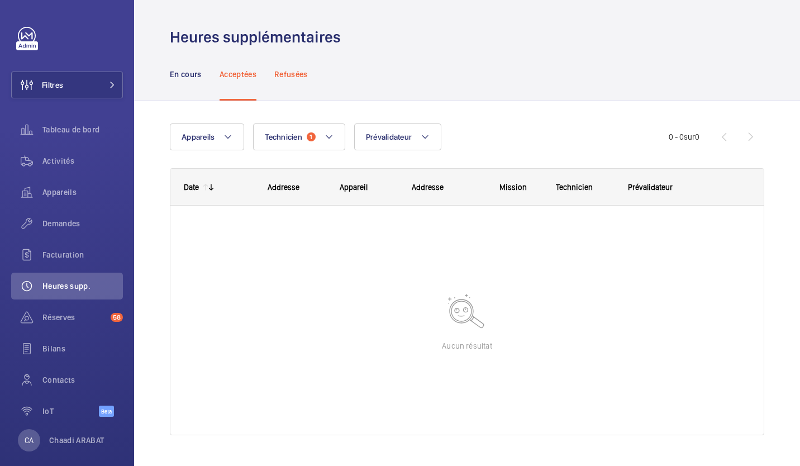
click at [290, 69] on p "Refusées" at bounding box center [291, 74] width 34 height 11
click at [291, 146] on button "Technicien" at bounding box center [292, 136] width 79 height 27
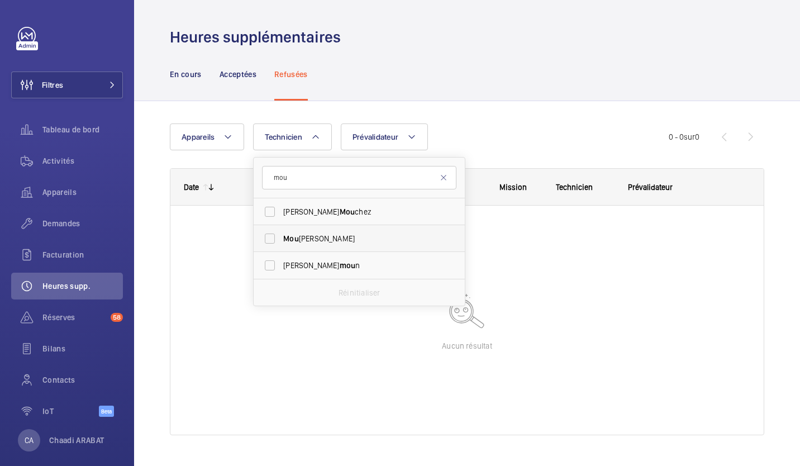
type input "mou"
click at [294, 237] on span "Mou" at bounding box center [291, 238] width 16 height 9
click at [281, 237] on input "Mou [PERSON_NAME]" at bounding box center [270, 238] width 22 height 22
checkbox input "true"
click at [483, 134] on div "Appareils Technicien 1 mou [PERSON_NAME] chez Mou [PERSON_NAME] Ben Mi mou n Ré…" at bounding box center [419, 136] width 499 height 27
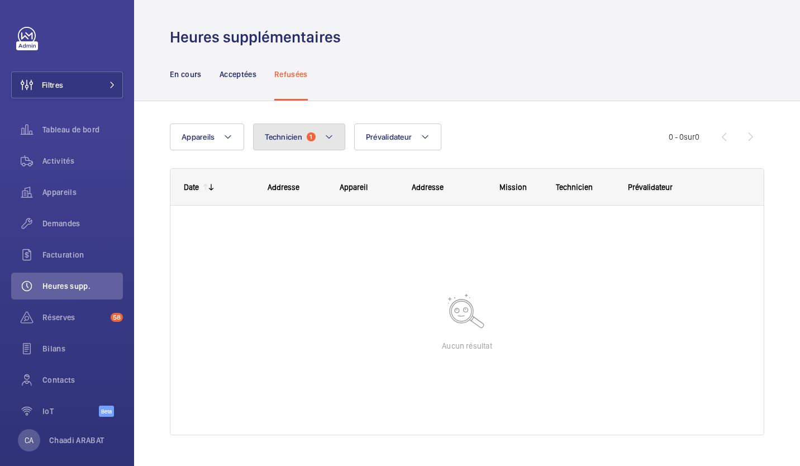
click at [314, 136] on span "1" at bounding box center [311, 136] width 9 height 9
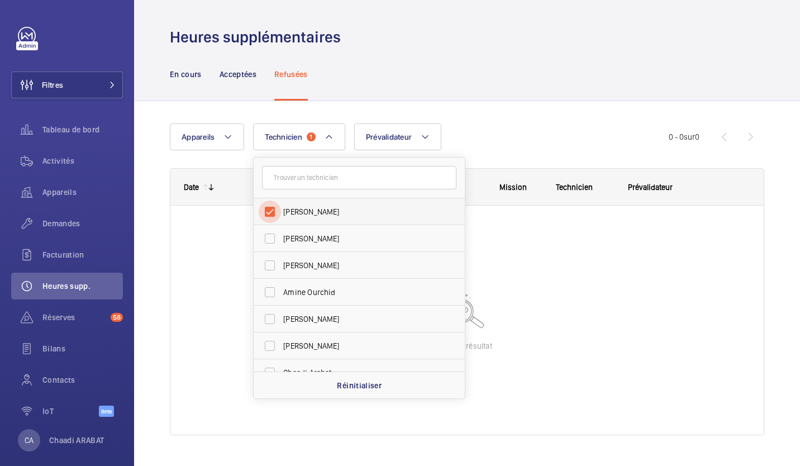
click at [271, 209] on input "[PERSON_NAME]" at bounding box center [270, 211] width 22 height 22
checkbox input "false"
click at [504, 142] on div "Appareils Technicien [PERSON_NAME] [PERSON_NAME] [PERSON_NAME] Amine Ourchid [P…" at bounding box center [419, 136] width 499 height 27
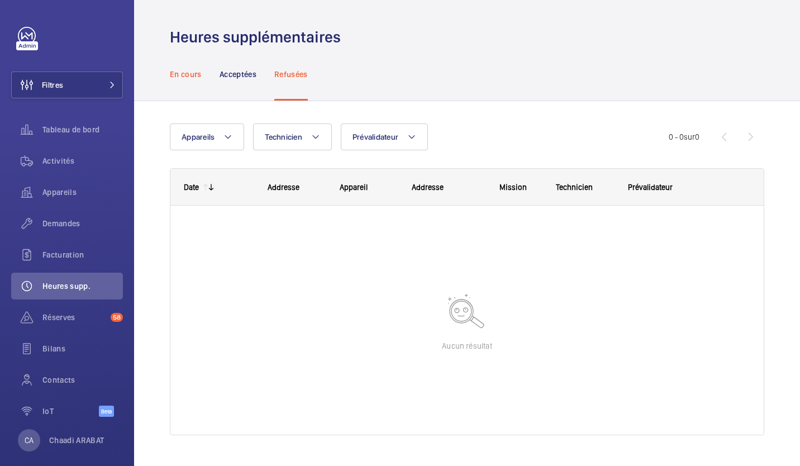
click at [185, 78] on p "En cours" at bounding box center [186, 74] width 32 height 11
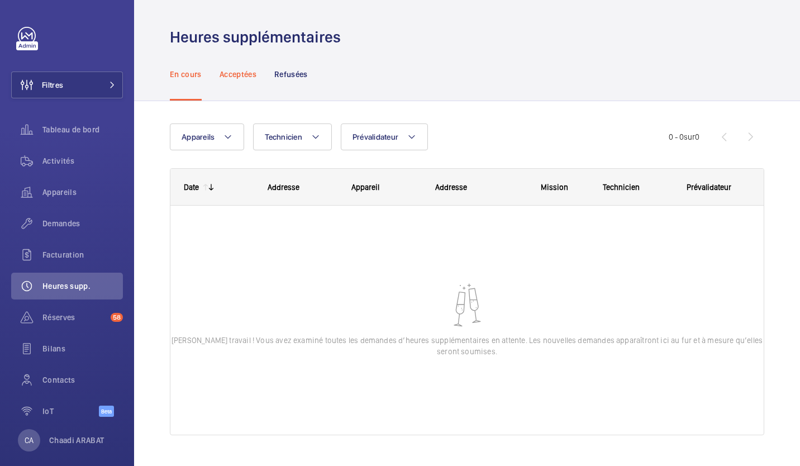
click at [236, 80] on div "Acceptées" at bounding box center [237, 73] width 37 height 53
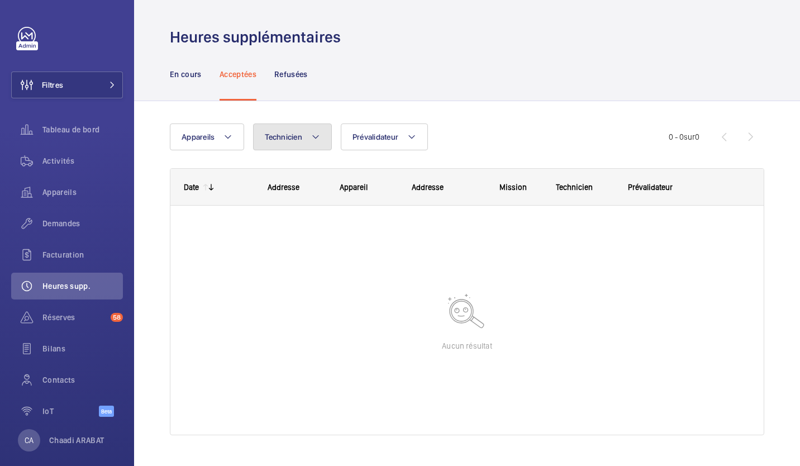
click at [281, 136] on span "Technicien" at bounding box center [283, 136] width 37 height 9
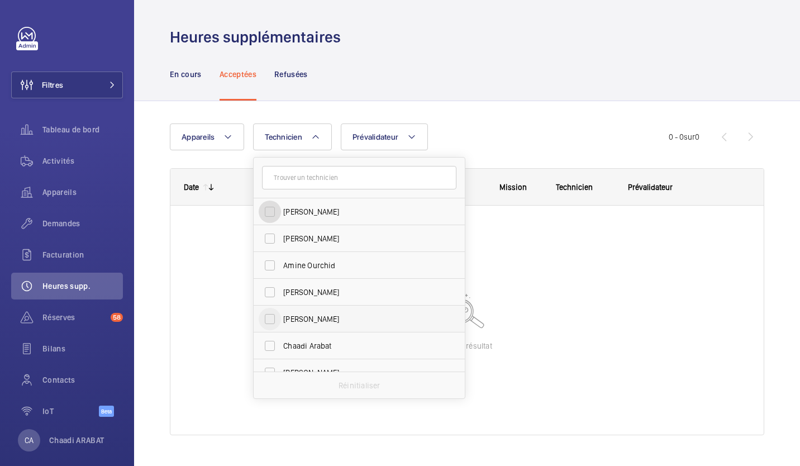
drag, startPoint x: 269, startPoint y: 203, endPoint x: 270, endPoint y: 318, distance: 115.6
drag, startPoint x: 271, startPoint y: 216, endPoint x: 274, endPoint y: 280, distance: 64.2
click at [270, 208] on input "[PERSON_NAME]" at bounding box center [270, 211] width 22 height 22
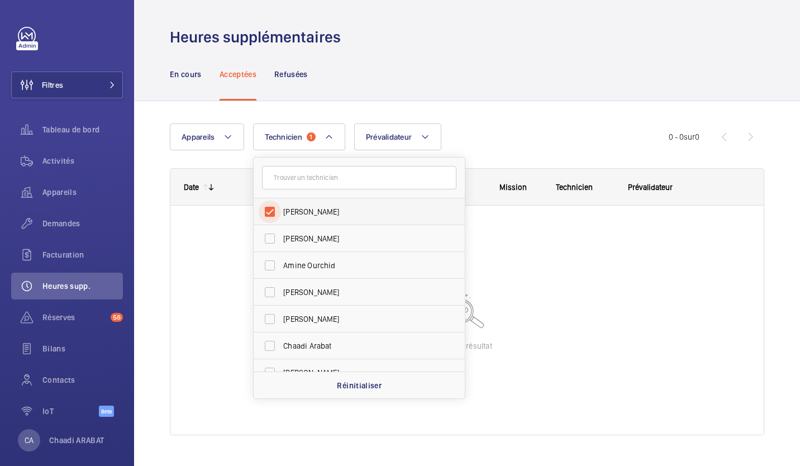
click at [273, 210] on input "[PERSON_NAME]" at bounding box center [270, 211] width 22 height 22
checkbox input "false"
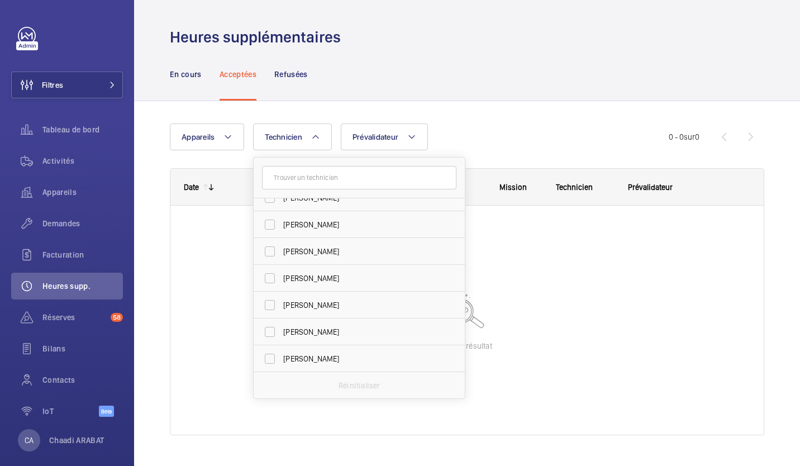
click at [494, 143] on div "Appareils Technicien [PERSON_NAME] [PERSON_NAME] Ourchid [PERSON_NAME] [PERSON_…" at bounding box center [419, 136] width 499 height 27
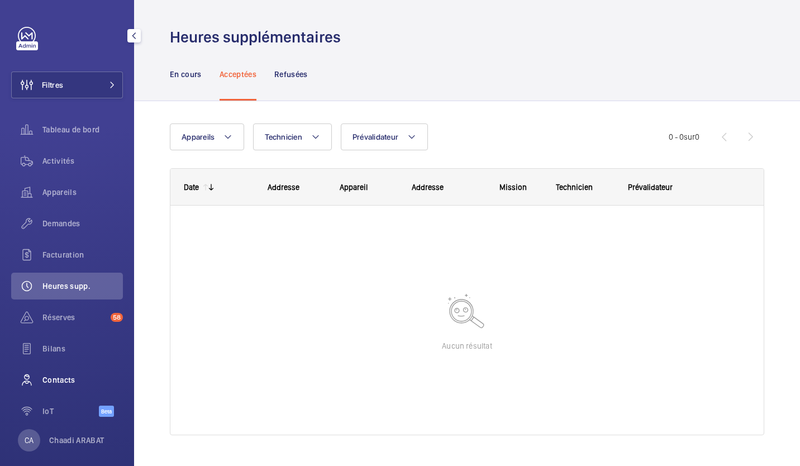
click at [67, 378] on span "Contacts" at bounding box center [82, 379] width 80 height 11
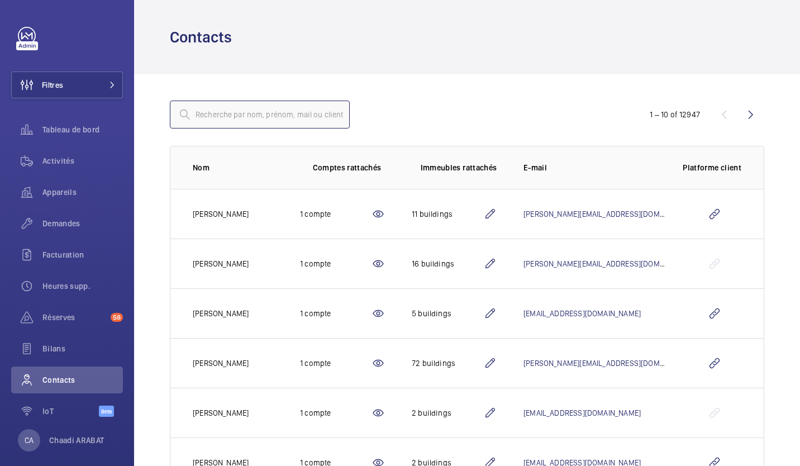
click at [274, 118] on input "text" at bounding box center [260, 115] width 180 height 28
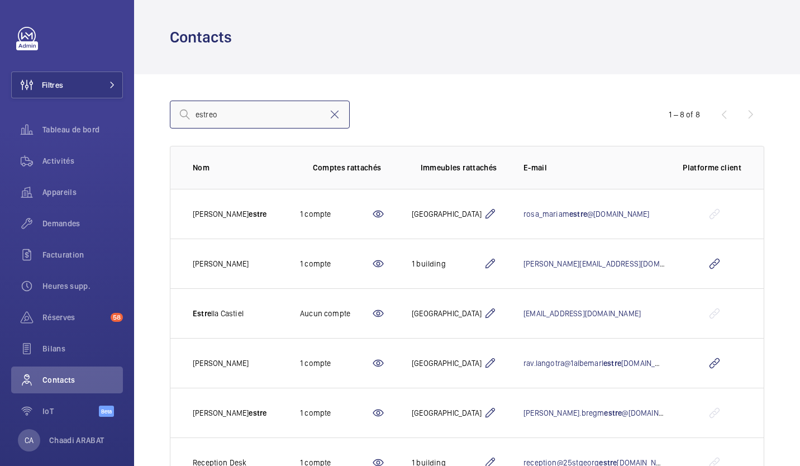
drag, startPoint x: 222, startPoint y: 121, endPoint x: 180, endPoint y: 121, distance: 42.4
click at [180, 121] on div "estreo" at bounding box center [260, 115] width 180 height 28
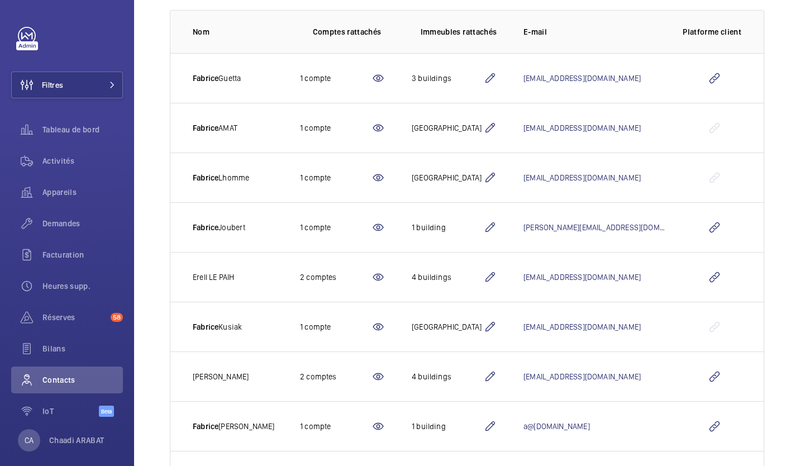
scroll to position [2, 0]
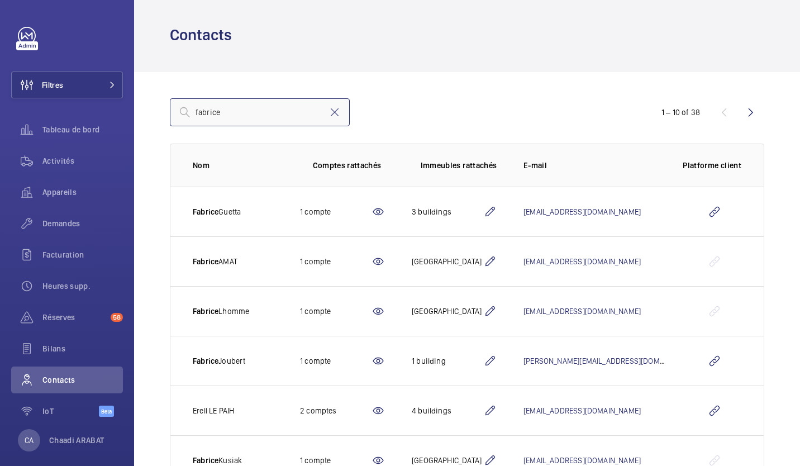
click at [280, 107] on input "fabrice" at bounding box center [260, 112] width 180 height 28
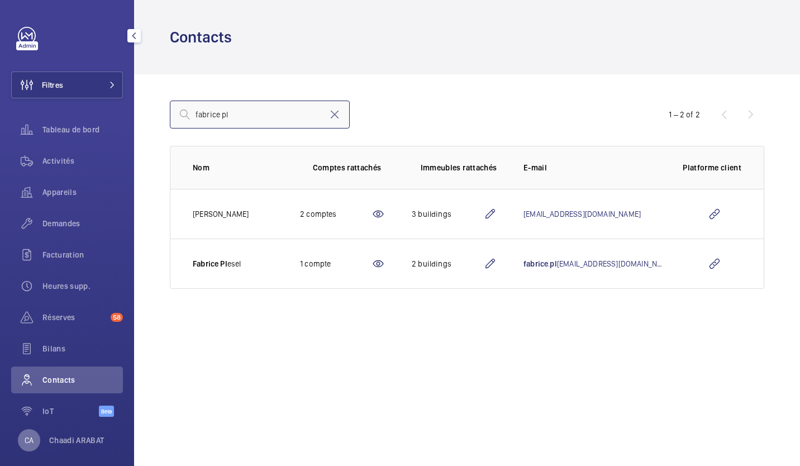
type input "fabrice pl"
click at [26, 437] on p "CA" at bounding box center [29, 439] width 9 height 11
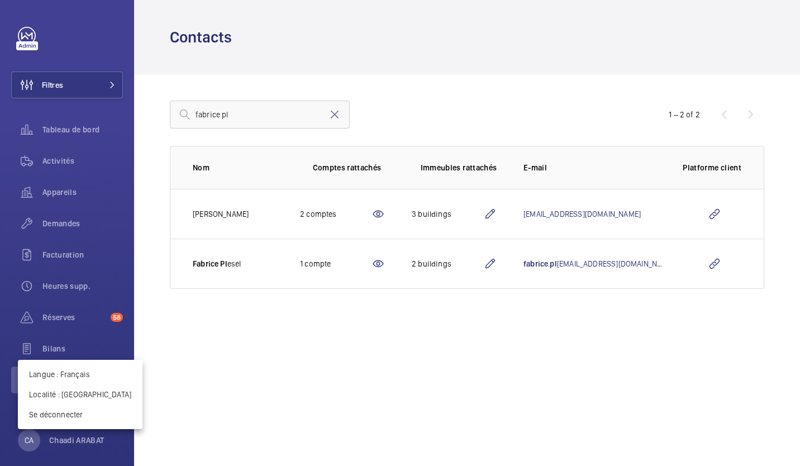
click at [186, 413] on div at bounding box center [400, 233] width 800 height 466
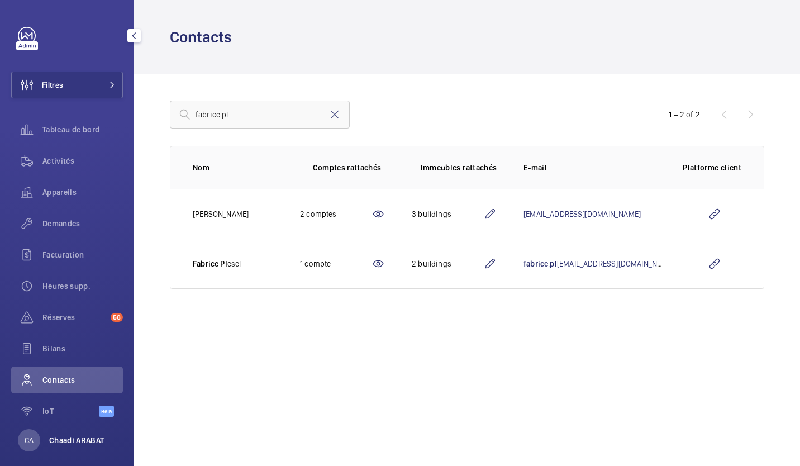
click at [93, 441] on p "Chaadi ARABAT" at bounding box center [76, 439] width 55 height 11
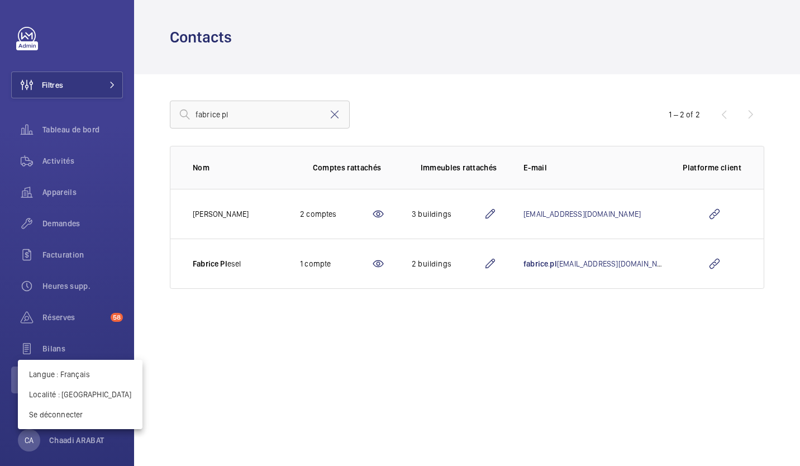
click at [233, 386] on div at bounding box center [400, 233] width 800 height 466
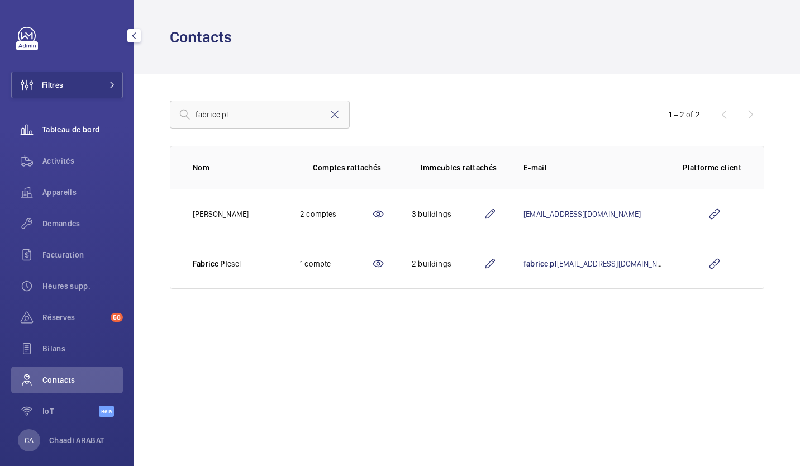
click at [75, 133] on span "Tableau de bord" at bounding box center [82, 129] width 80 height 11
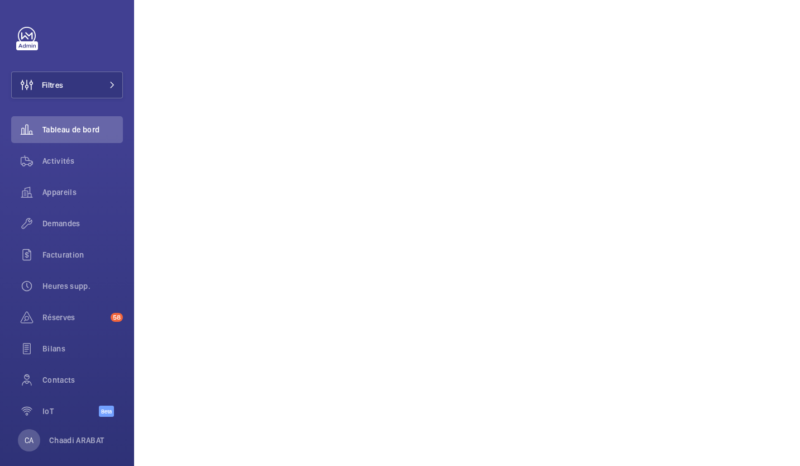
scroll to position [1090, 0]
click at [61, 160] on span "Activités" at bounding box center [82, 160] width 80 height 11
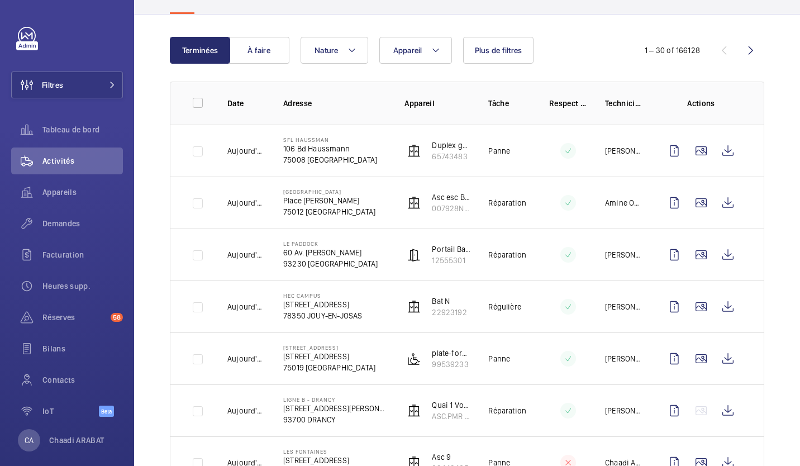
scroll to position [121, 0]
